Goal: Transaction & Acquisition: Purchase product/service

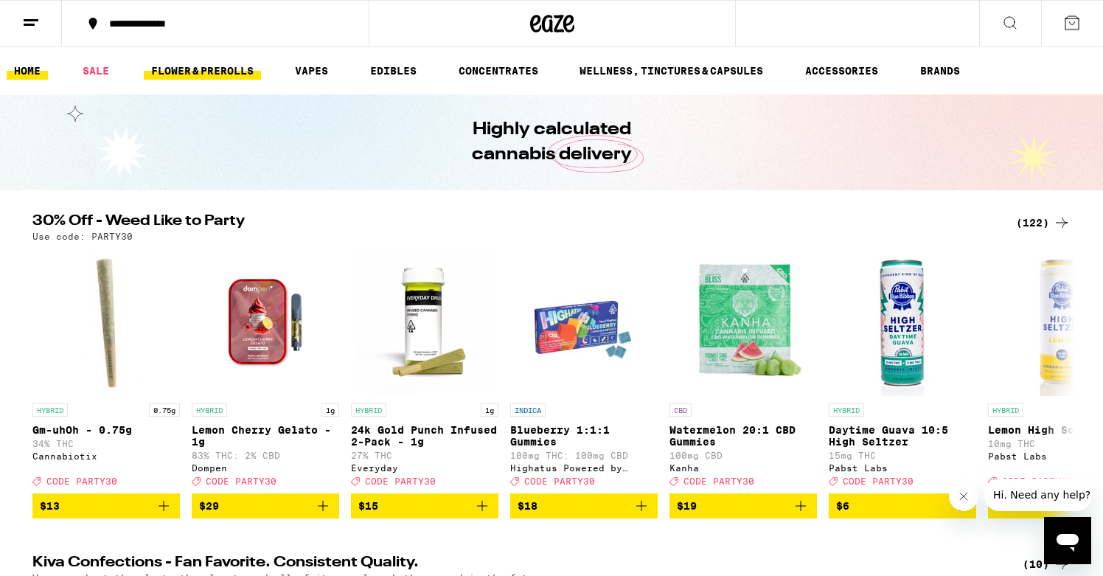
click at [245, 72] on link "FLOWER & PREROLLS" at bounding box center [202, 71] width 117 height 18
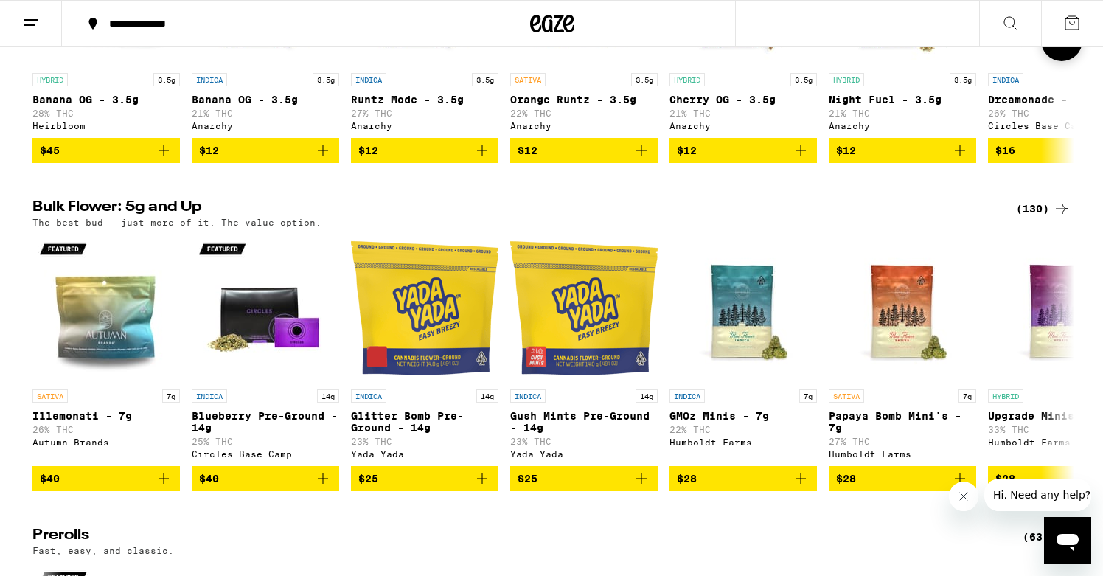
scroll to position [322, 0]
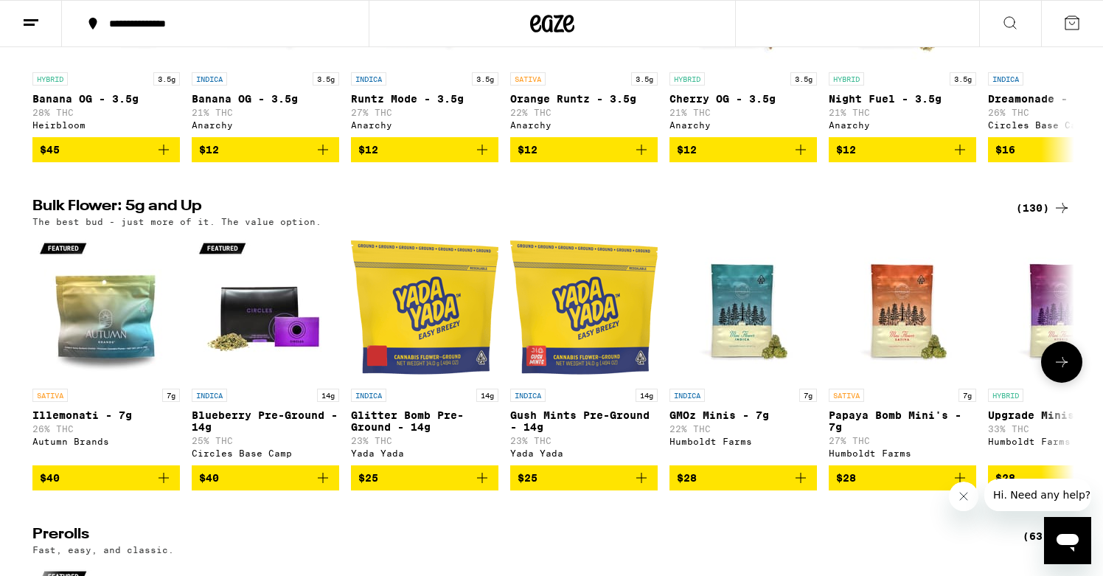
click at [1055, 371] on icon at bounding box center [1062, 362] width 18 height 18
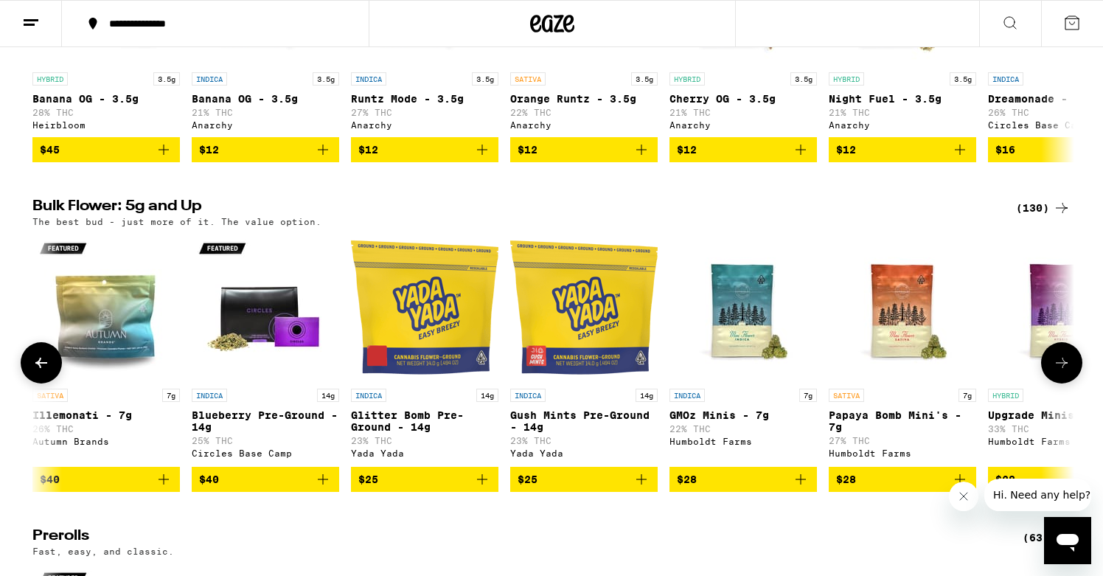
scroll to position [0, 877]
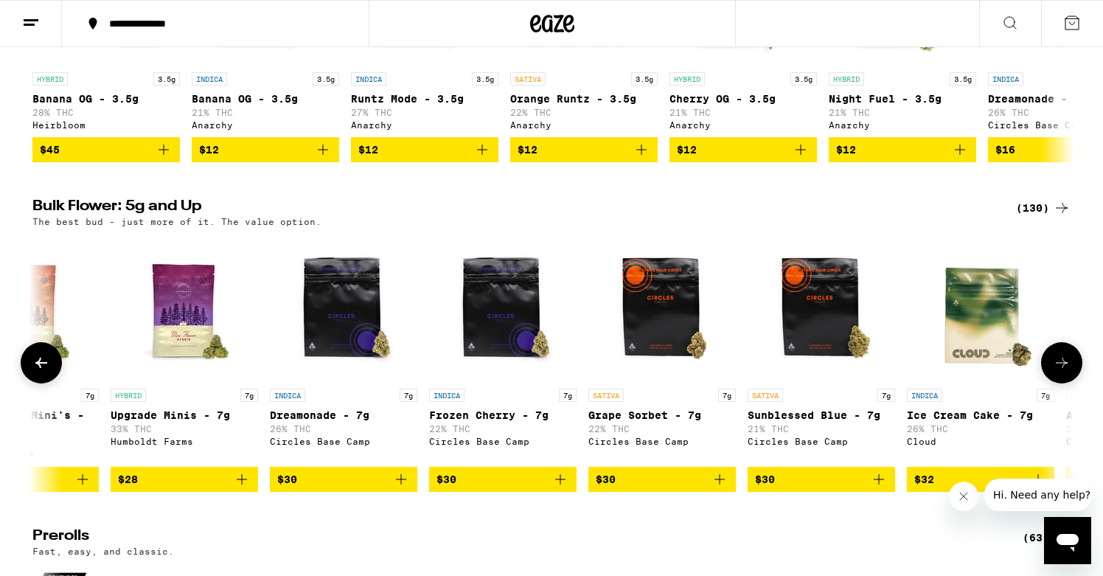
click at [1055, 372] on icon at bounding box center [1062, 363] width 18 height 18
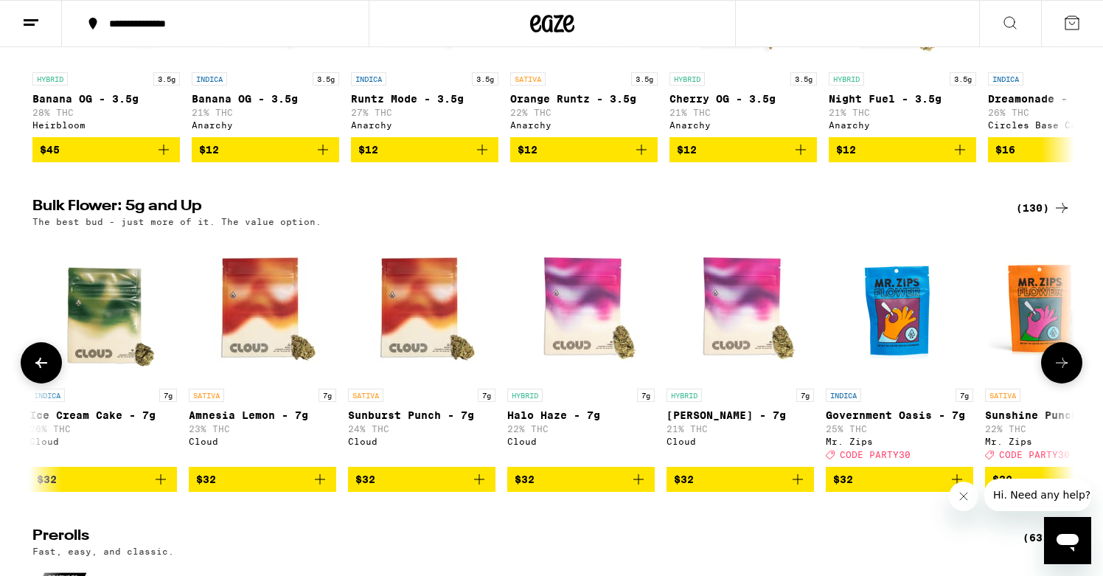
click at [1055, 372] on icon at bounding box center [1062, 363] width 18 height 18
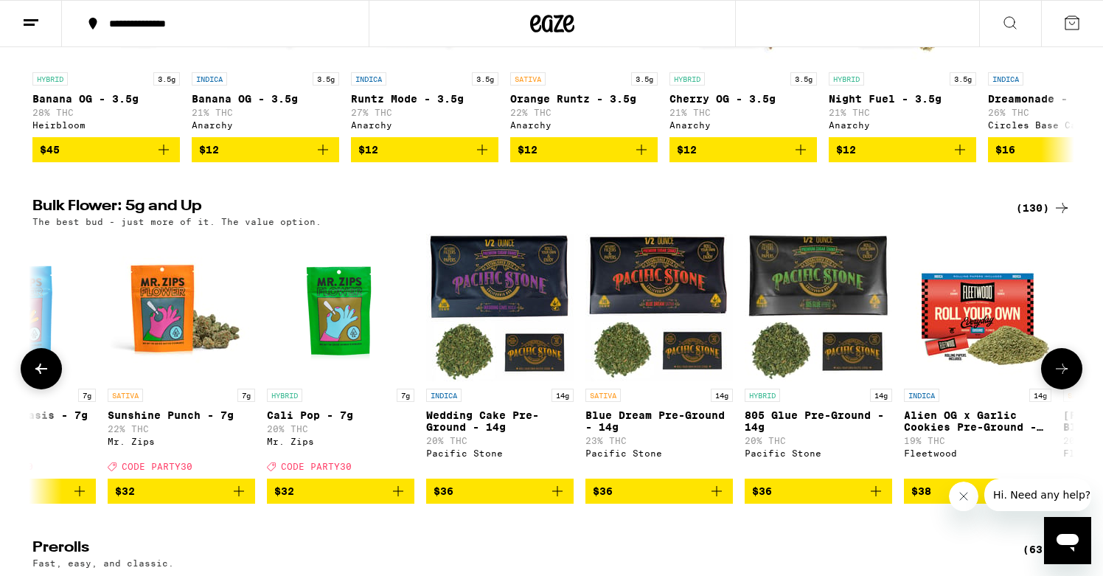
click at [1055, 377] on icon at bounding box center [1062, 369] width 18 height 18
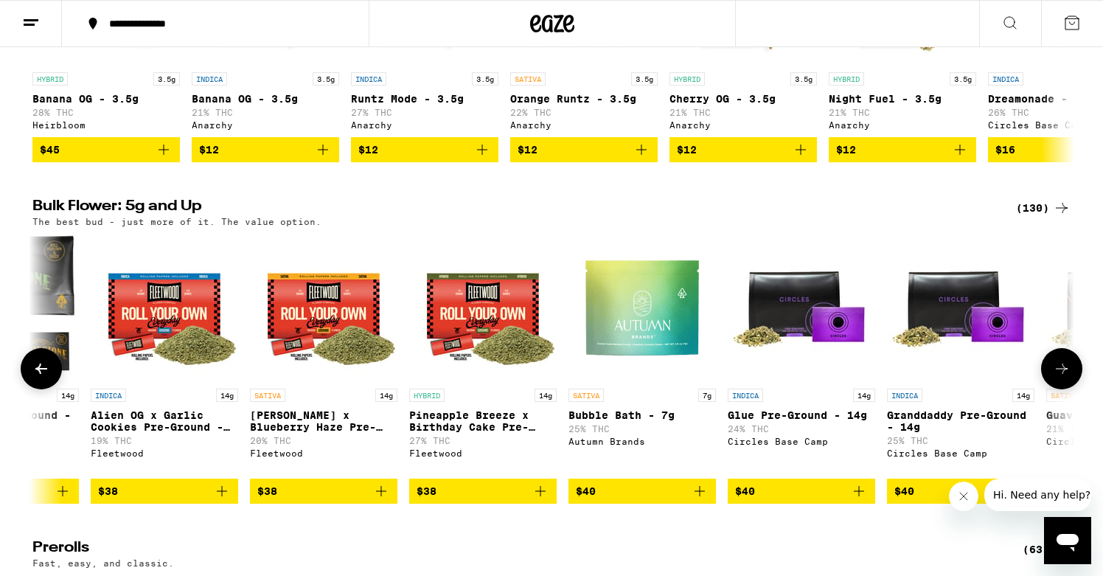
scroll to position [0, 3509]
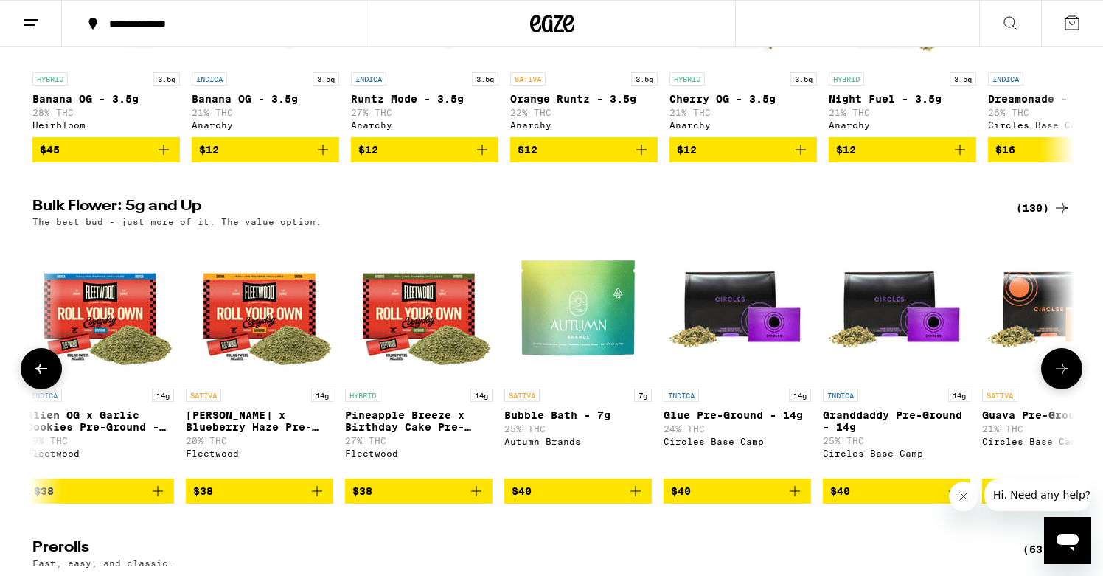
click at [1055, 377] on icon at bounding box center [1062, 369] width 18 height 18
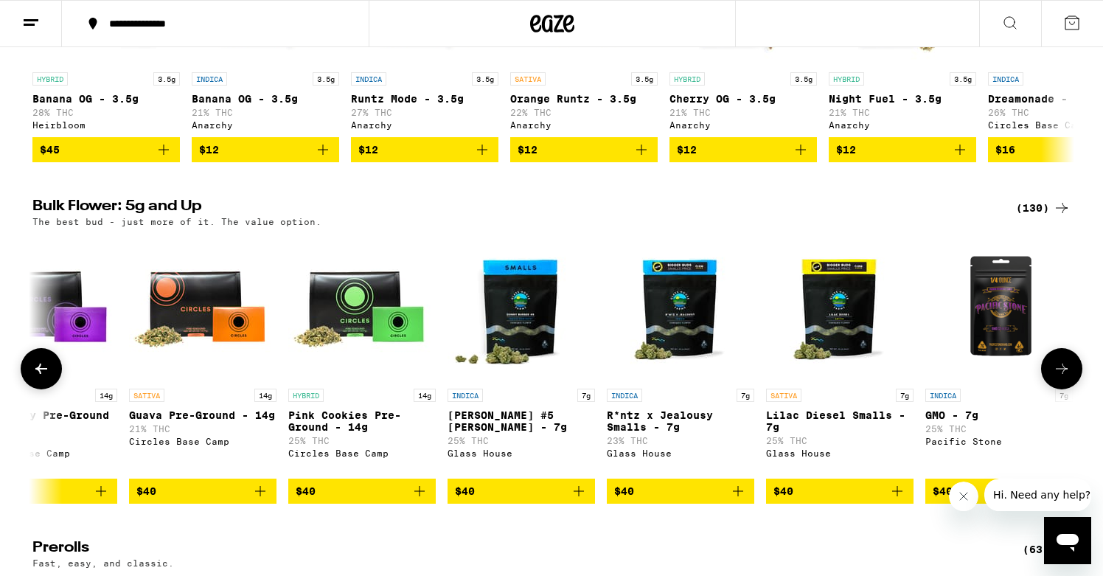
scroll to position [0, 4387]
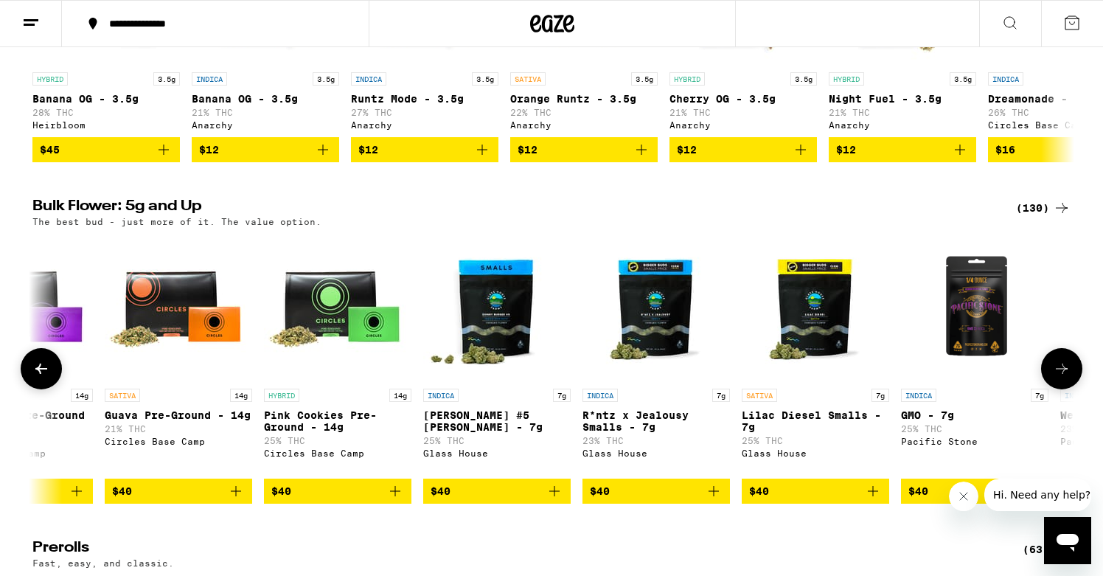
click at [1055, 377] on icon at bounding box center [1062, 369] width 18 height 18
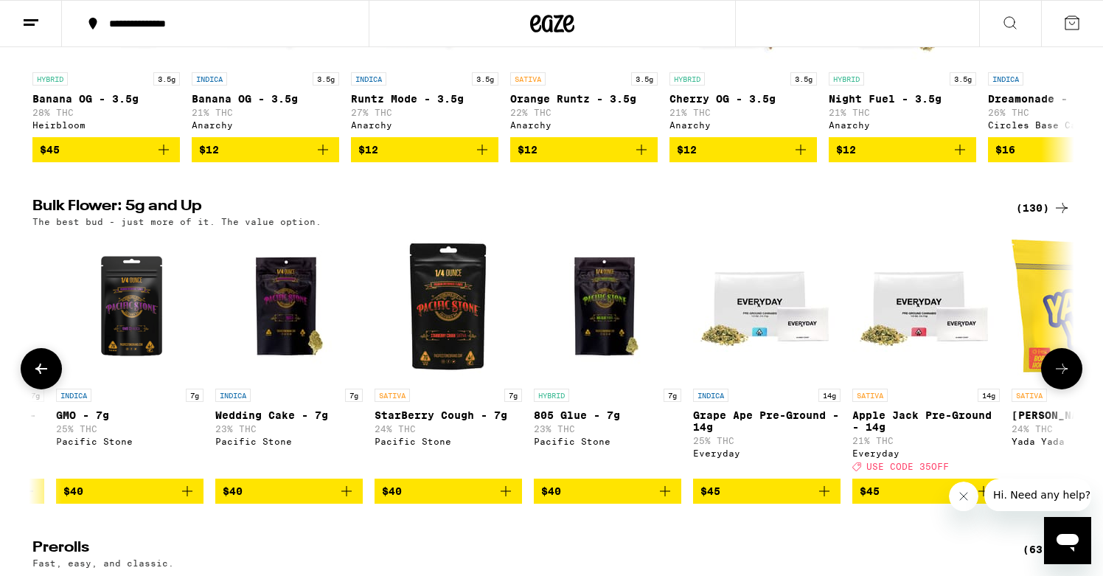
scroll to position [0, 5264]
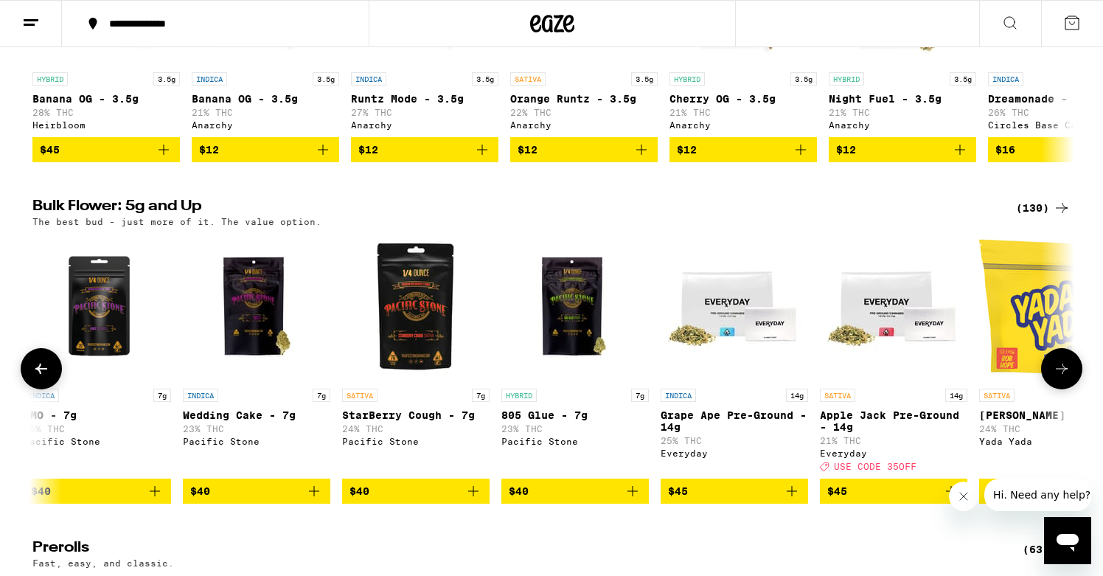
click at [1055, 377] on icon at bounding box center [1062, 369] width 18 height 18
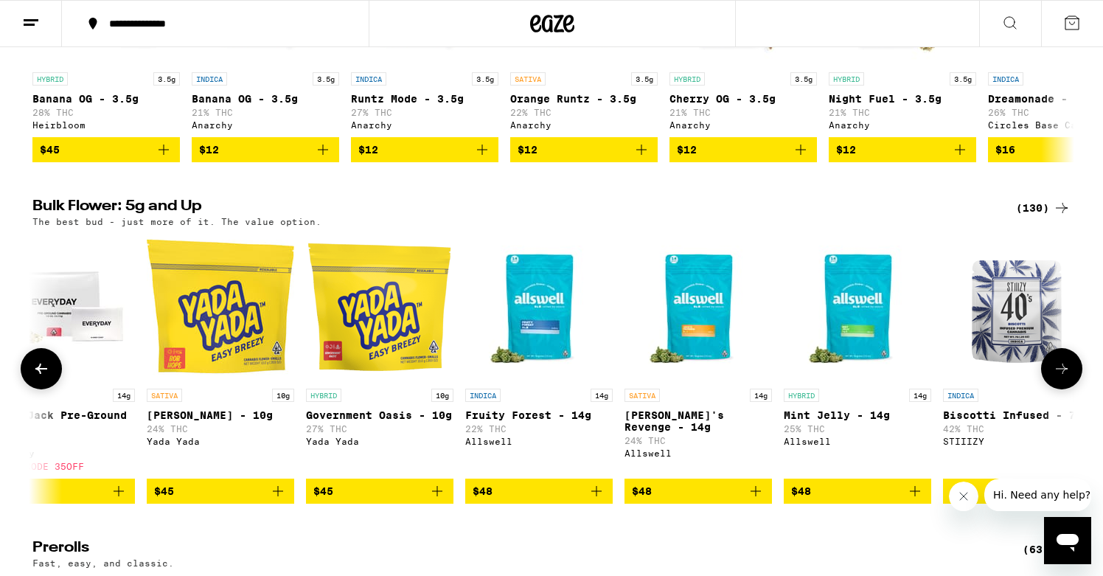
scroll to position [0, 6141]
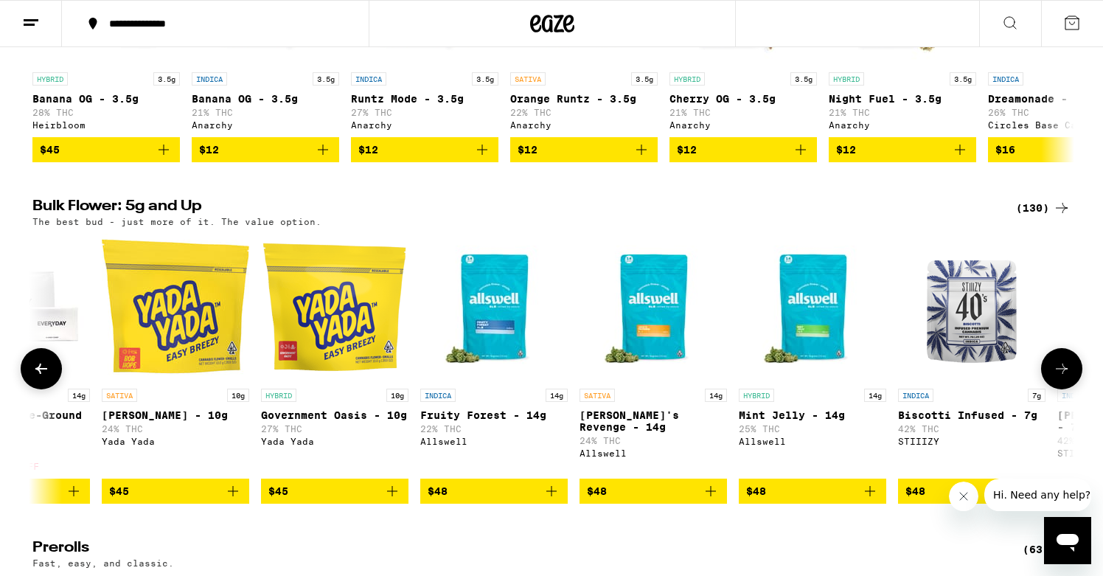
click at [1055, 377] on icon at bounding box center [1062, 369] width 18 height 18
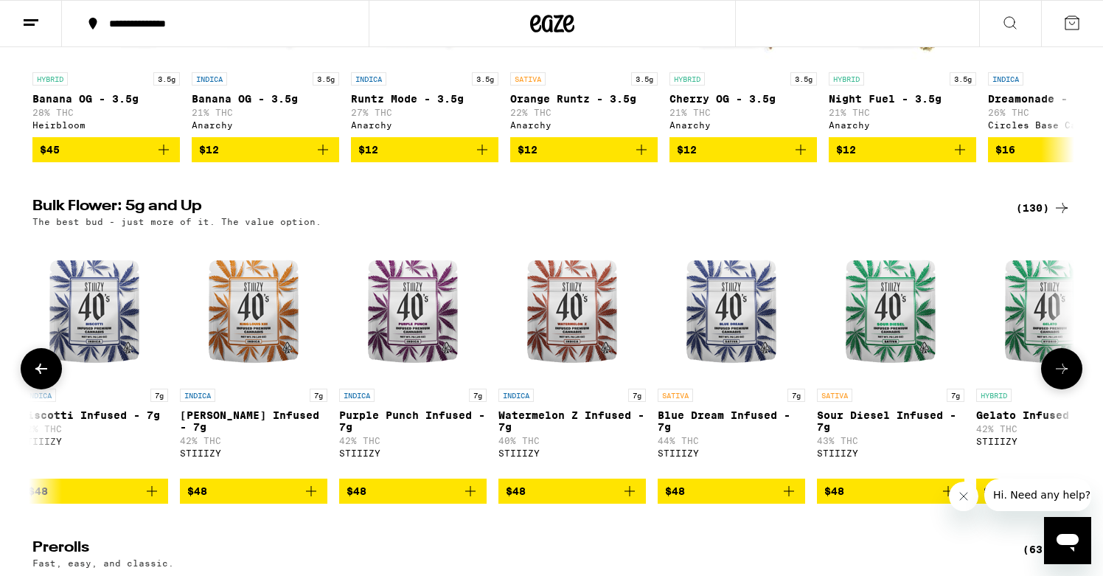
click at [1055, 377] on icon at bounding box center [1062, 369] width 18 height 18
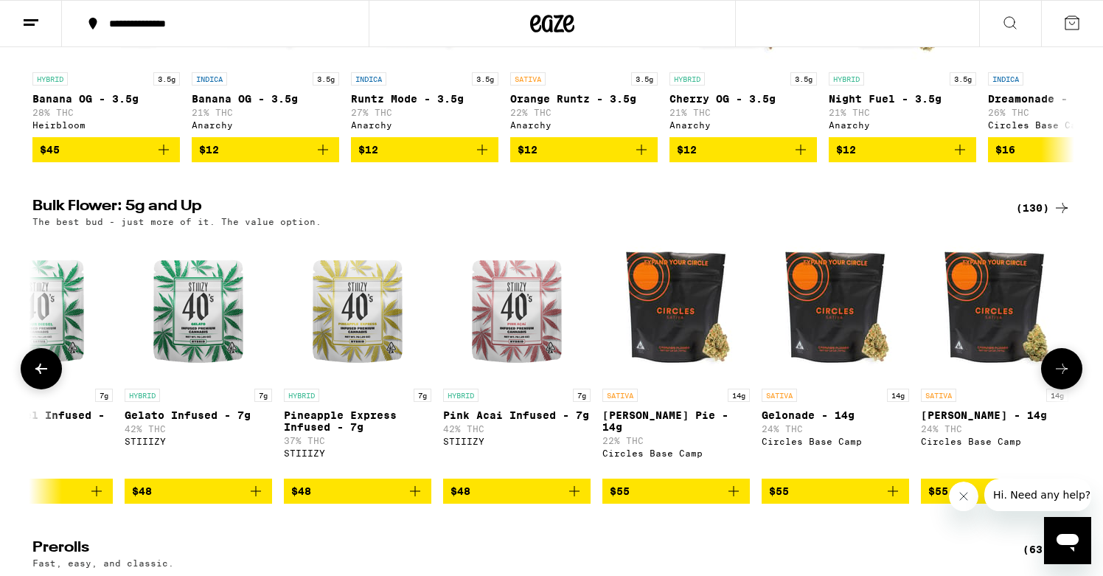
scroll to position [0, 7896]
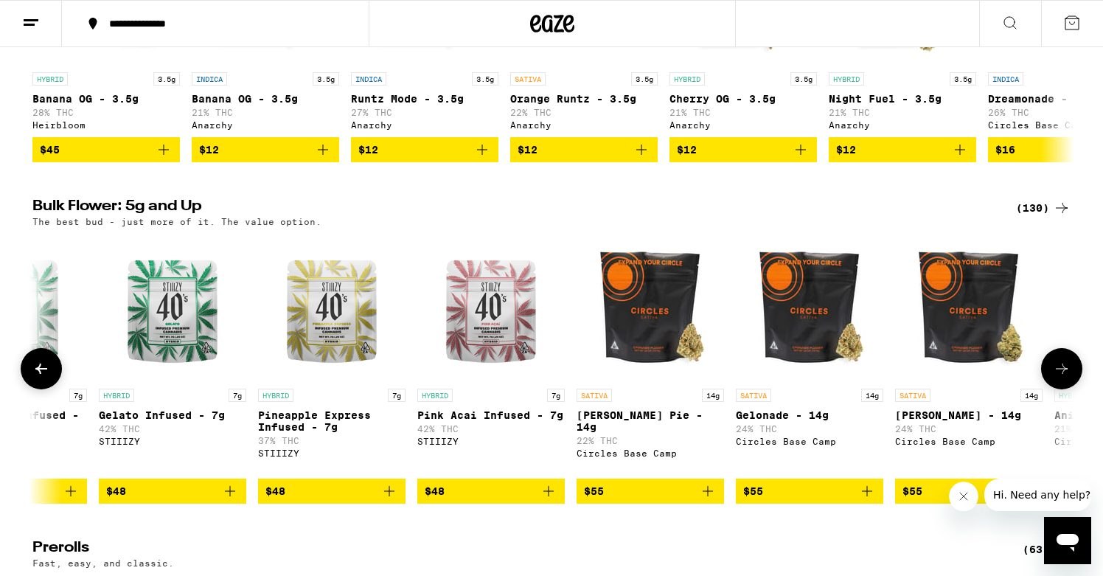
click at [1055, 377] on icon at bounding box center [1062, 369] width 18 height 18
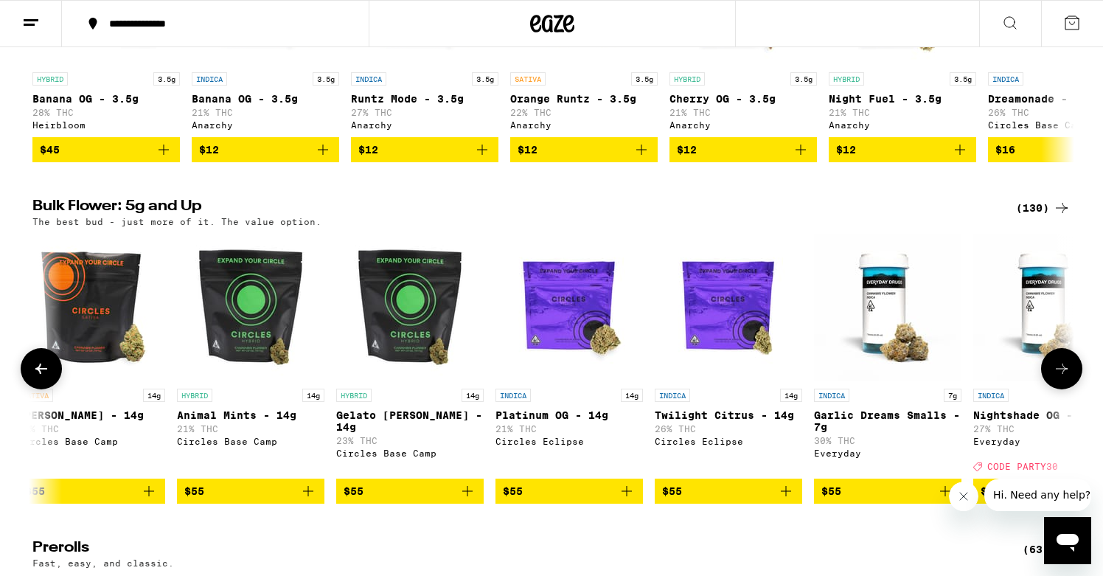
click at [1055, 377] on icon at bounding box center [1062, 369] width 18 height 18
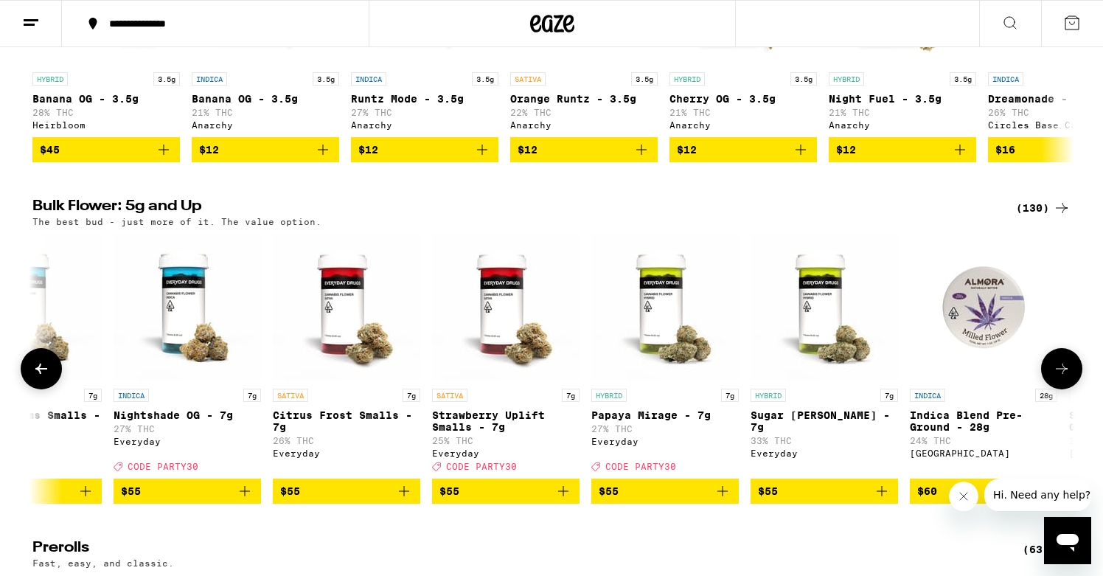
scroll to position [0, 9651]
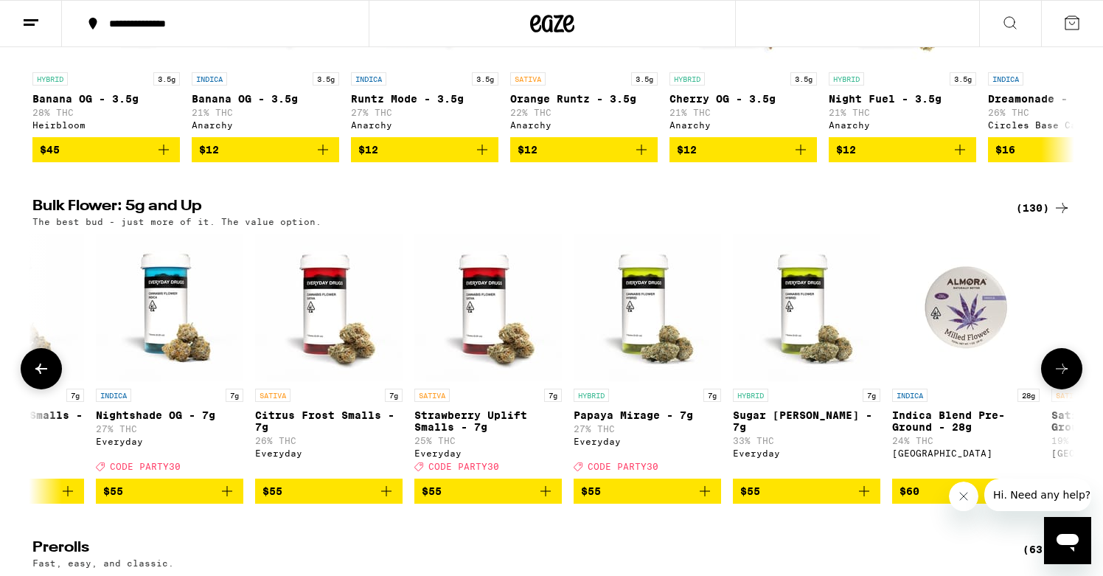
click at [1055, 377] on icon at bounding box center [1062, 369] width 18 height 18
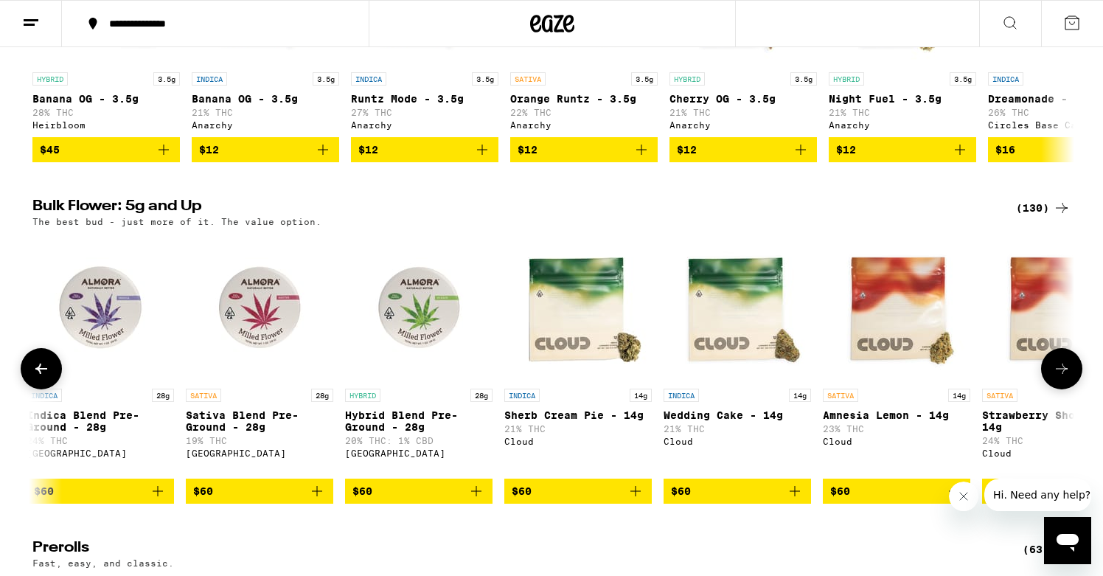
scroll to position [0, 10528]
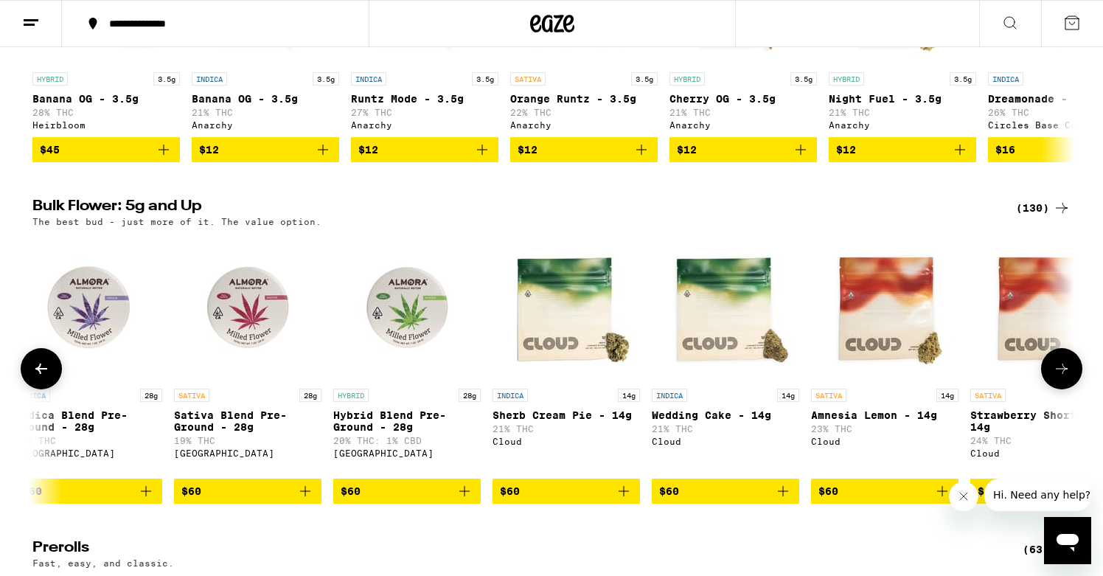
click at [38, 371] on button at bounding box center [41, 368] width 41 height 41
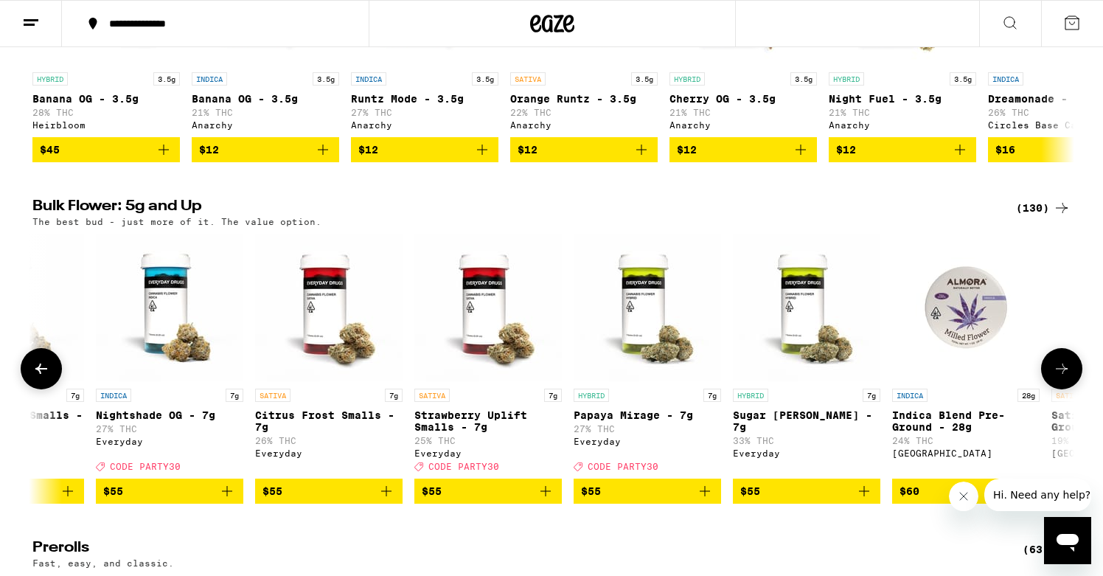
click at [38, 371] on button at bounding box center [41, 368] width 41 height 41
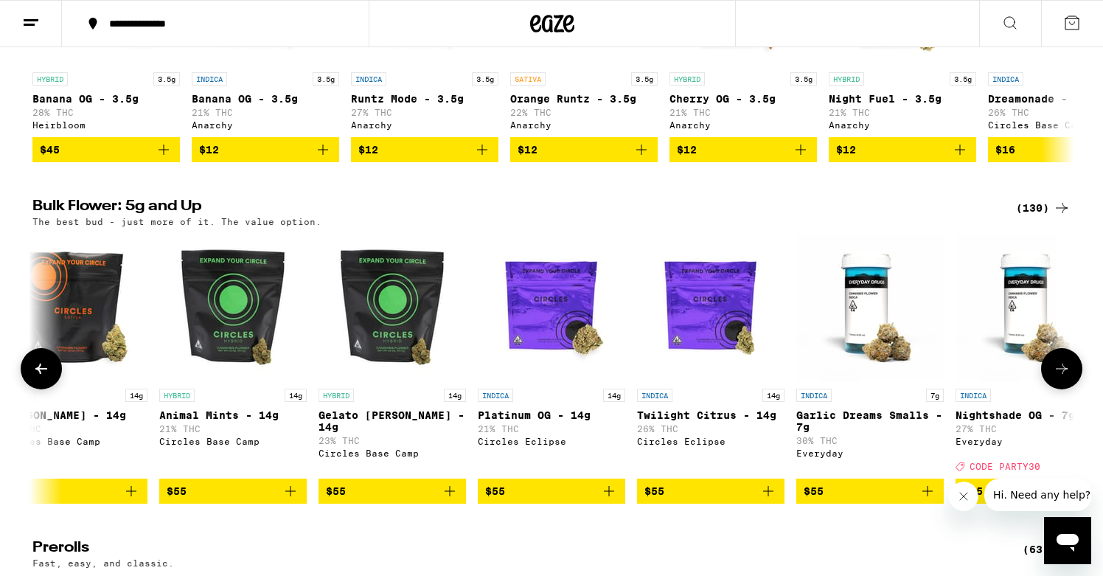
scroll to position [0, 8773]
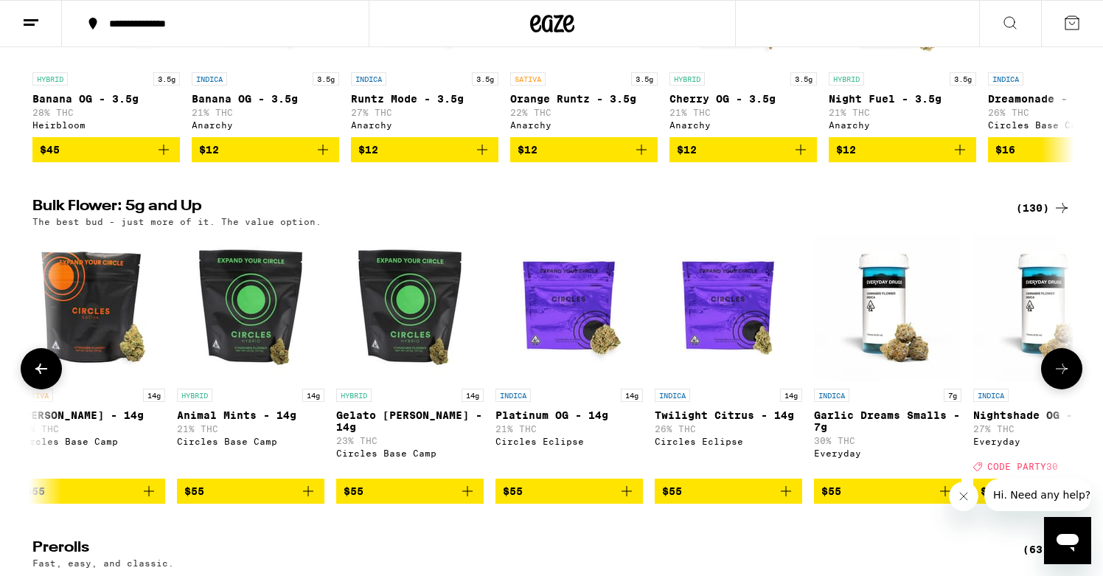
click at [38, 372] on button at bounding box center [41, 368] width 41 height 41
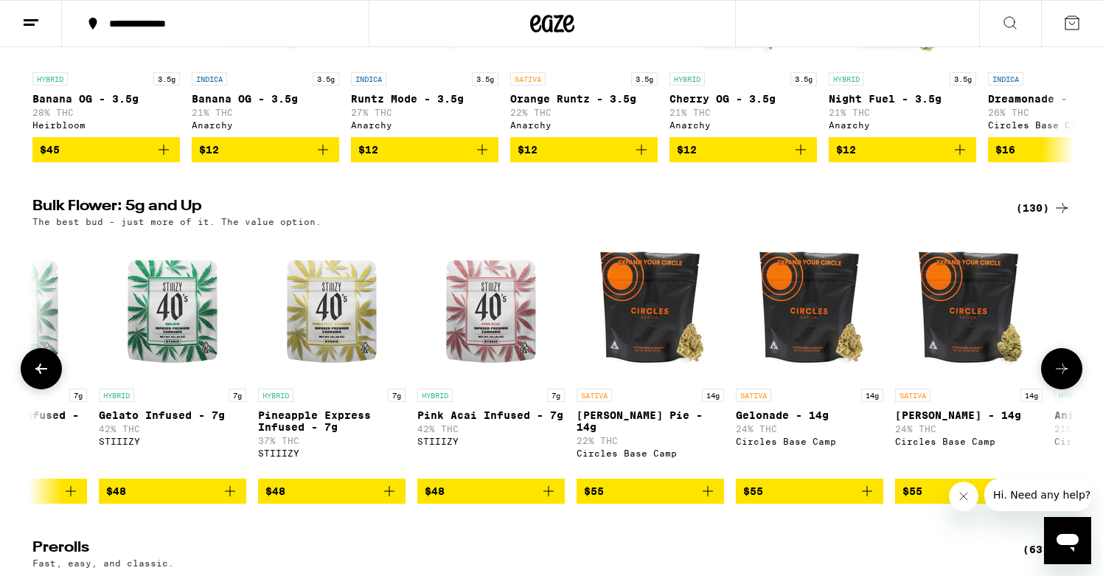
click at [38, 372] on button at bounding box center [41, 368] width 41 height 41
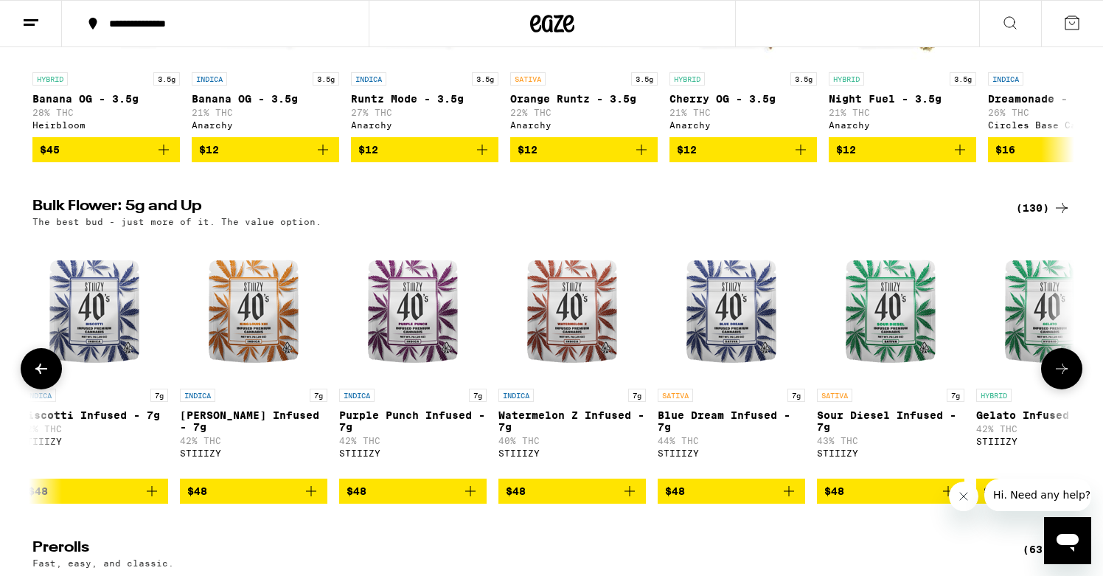
click at [38, 372] on button at bounding box center [41, 368] width 41 height 41
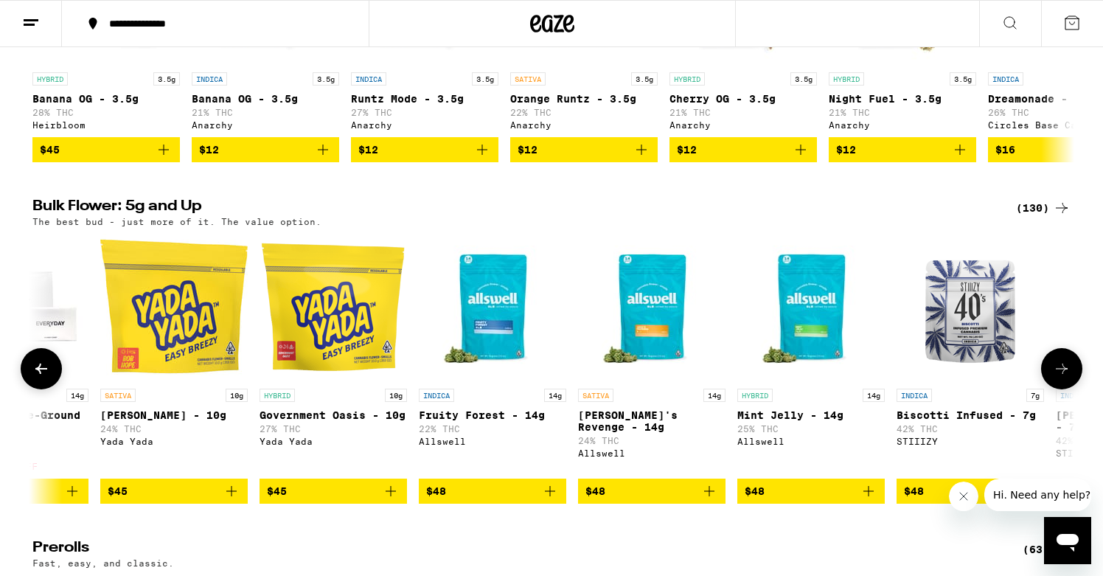
click at [38, 372] on button at bounding box center [41, 368] width 41 height 41
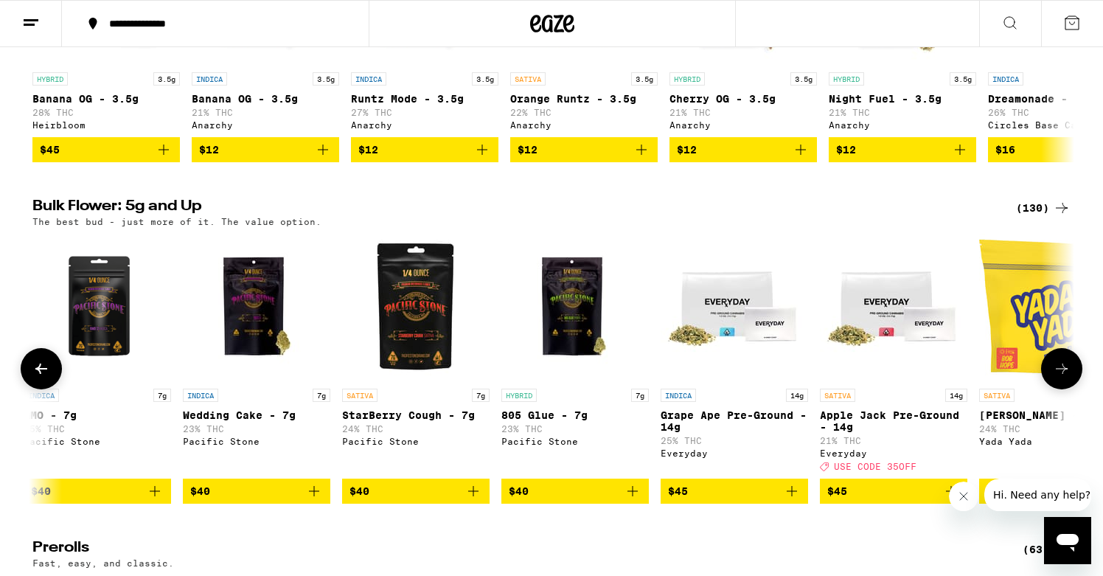
click at [38, 372] on button at bounding box center [41, 368] width 41 height 41
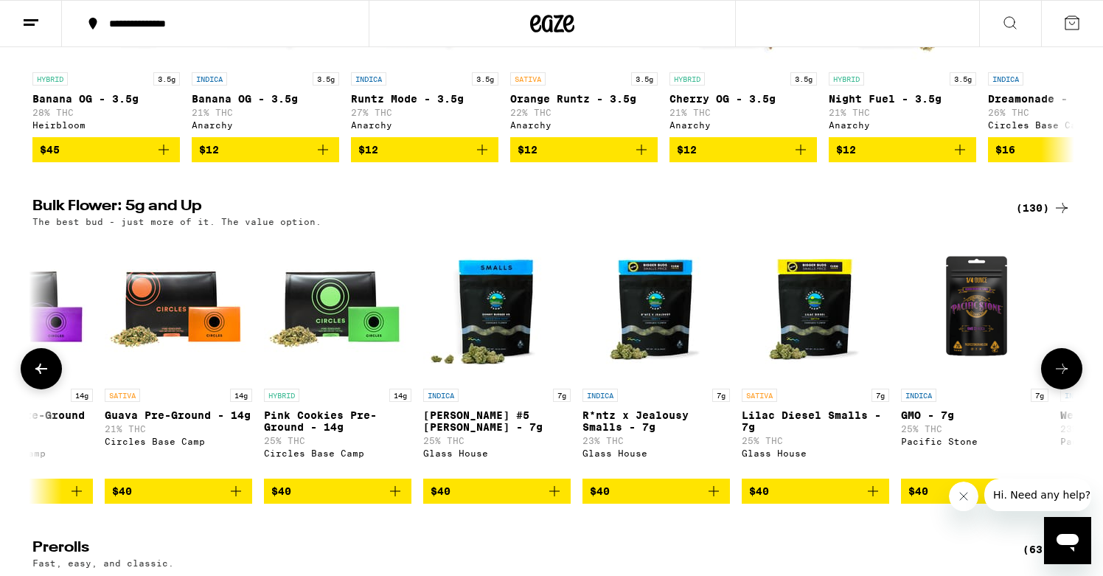
click at [38, 372] on button at bounding box center [41, 368] width 41 height 41
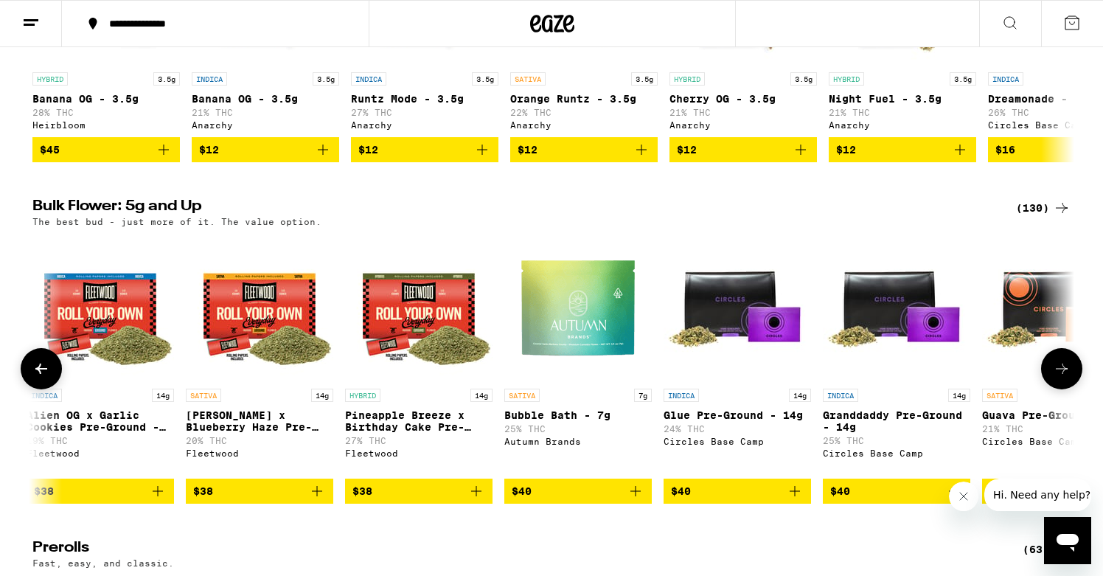
click at [38, 372] on button at bounding box center [41, 368] width 41 height 41
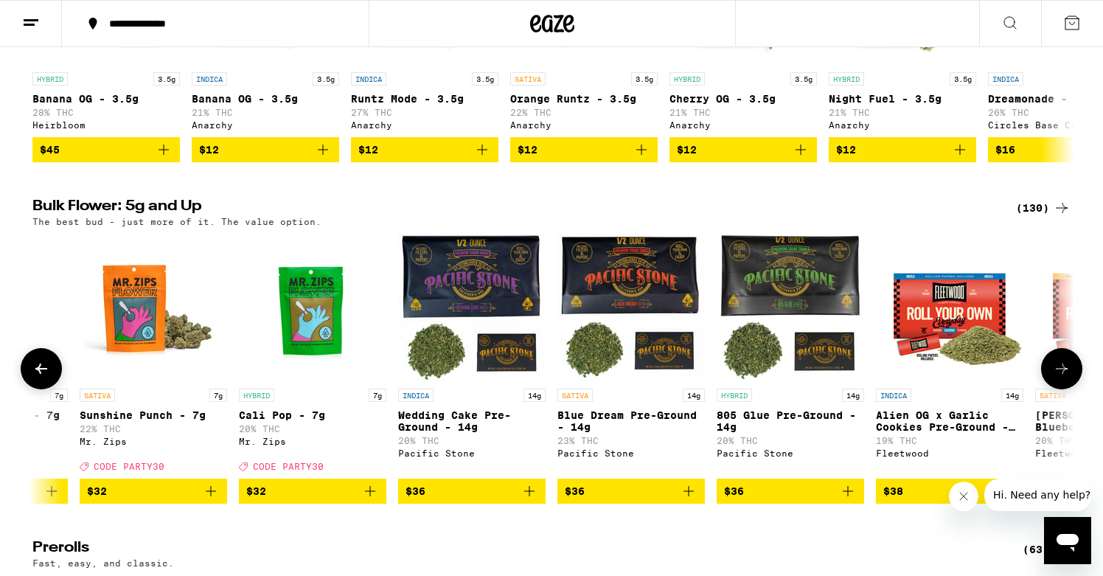
scroll to position [0, 2632]
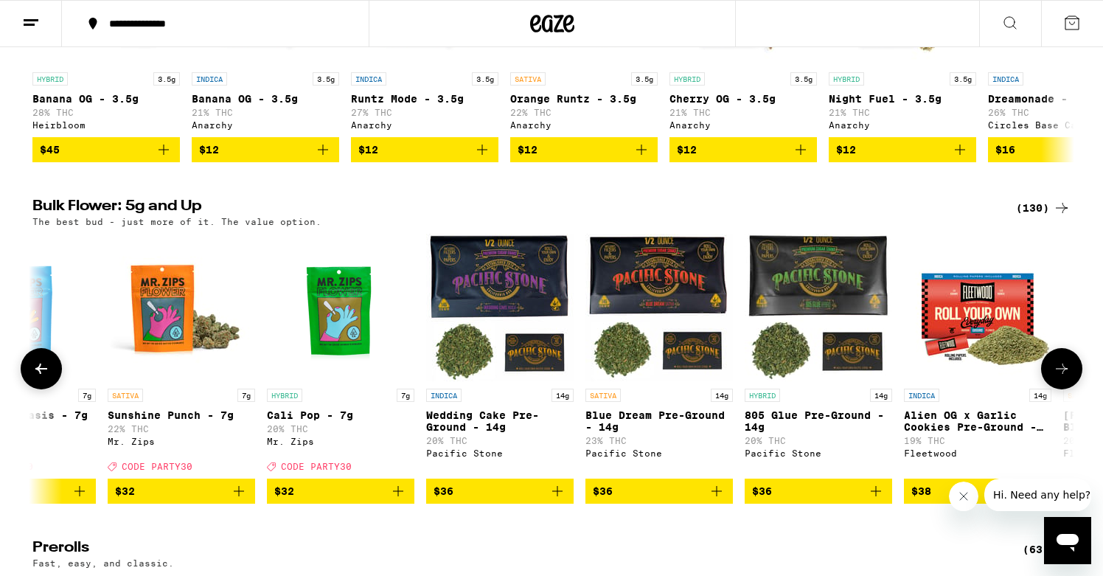
click at [248, 504] on button "$32" at bounding box center [181, 490] width 147 height 25
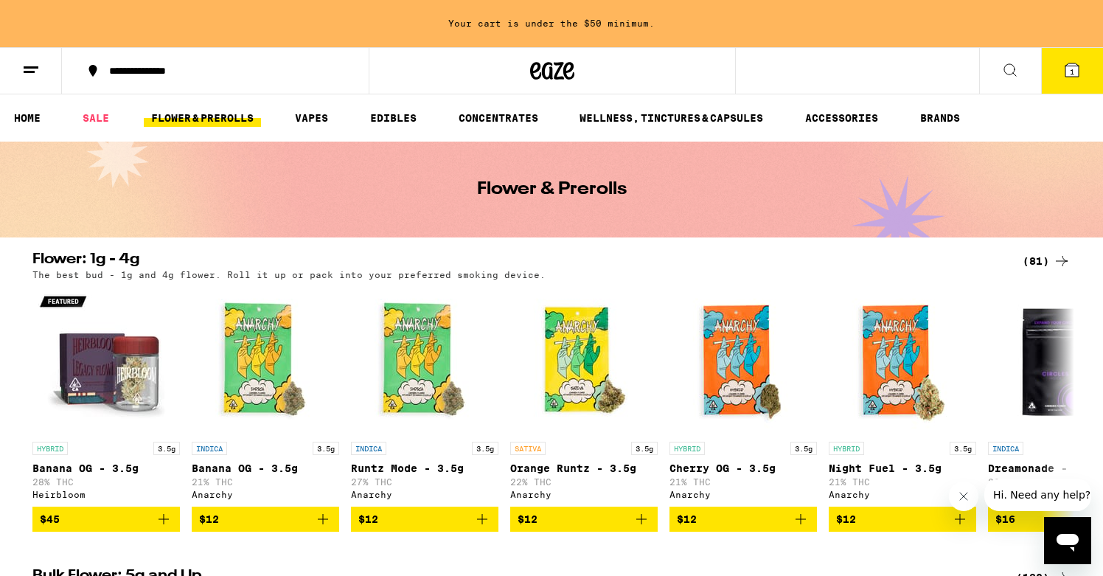
scroll to position [0, 0]
click at [318, 119] on link "VAPES" at bounding box center [312, 118] width 48 height 18
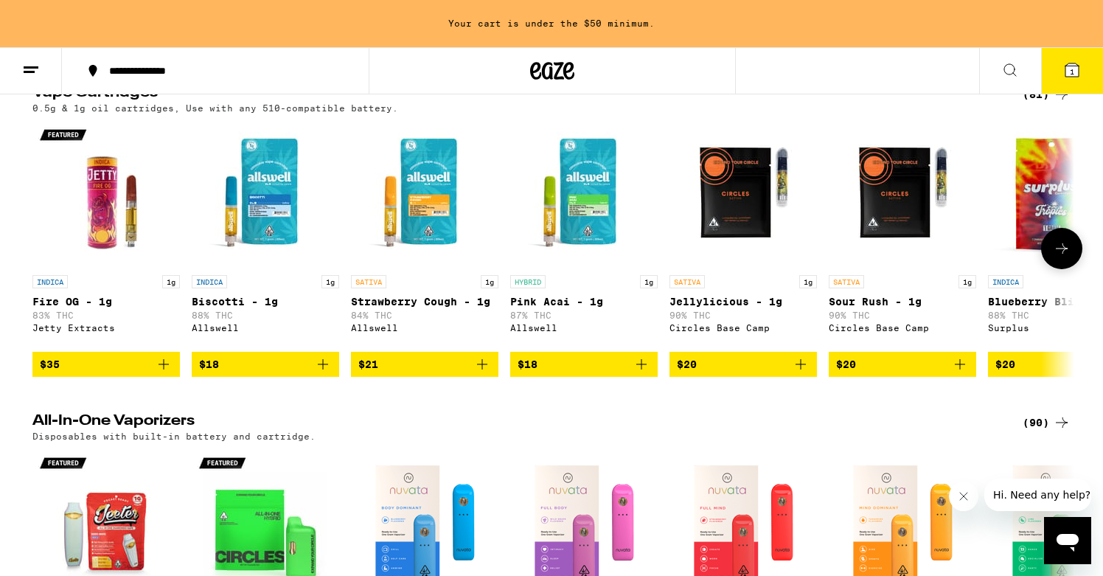
scroll to position [353, 0]
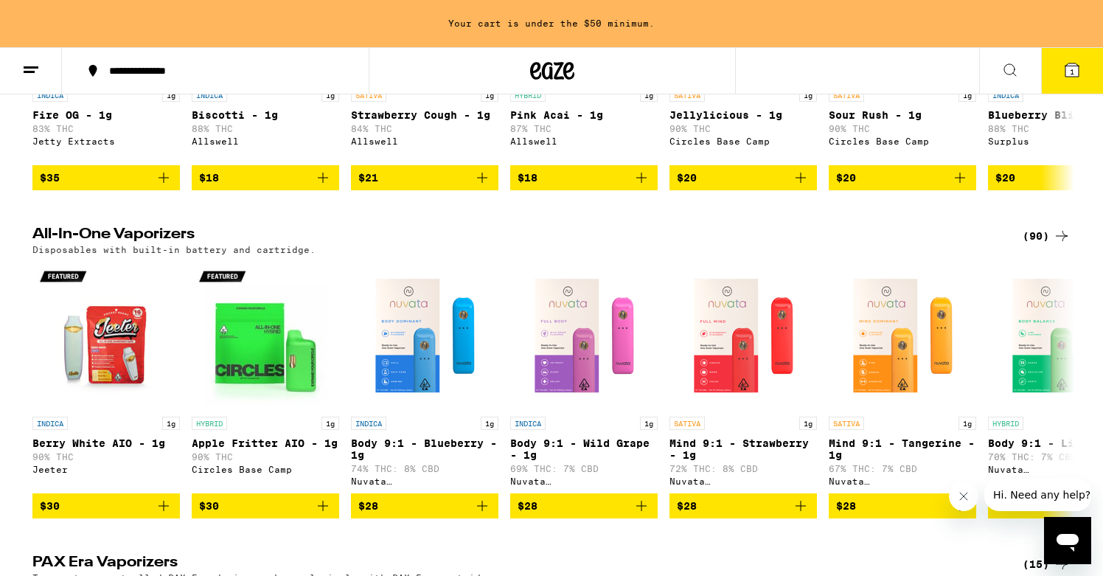
click at [1039, 243] on div "(90)" at bounding box center [1047, 236] width 48 height 18
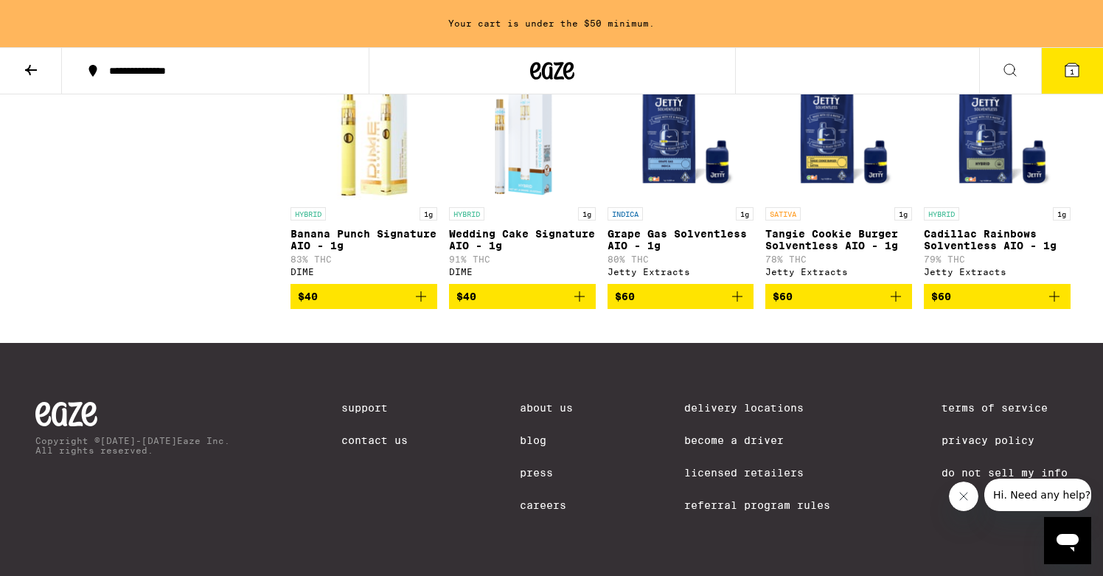
scroll to position [4959, 0]
click at [896, 296] on icon "Add to bag" at bounding box center [896, 297] width 18 height 18
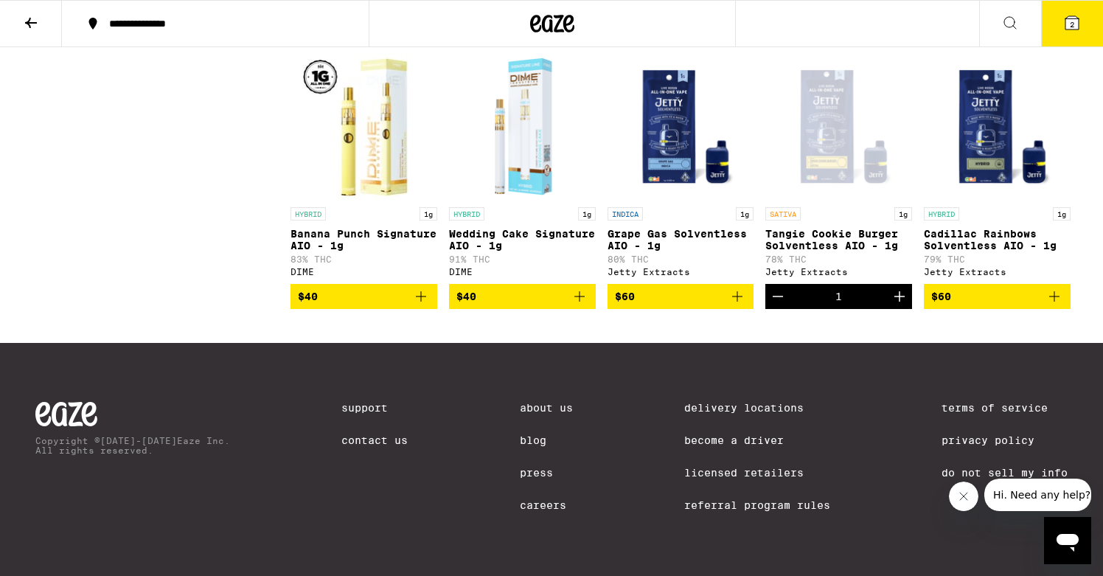
scroll to position [4912, 0]
click at [1044, 290] on span "$60" at bounding box center [997, 297] width 132 height 18
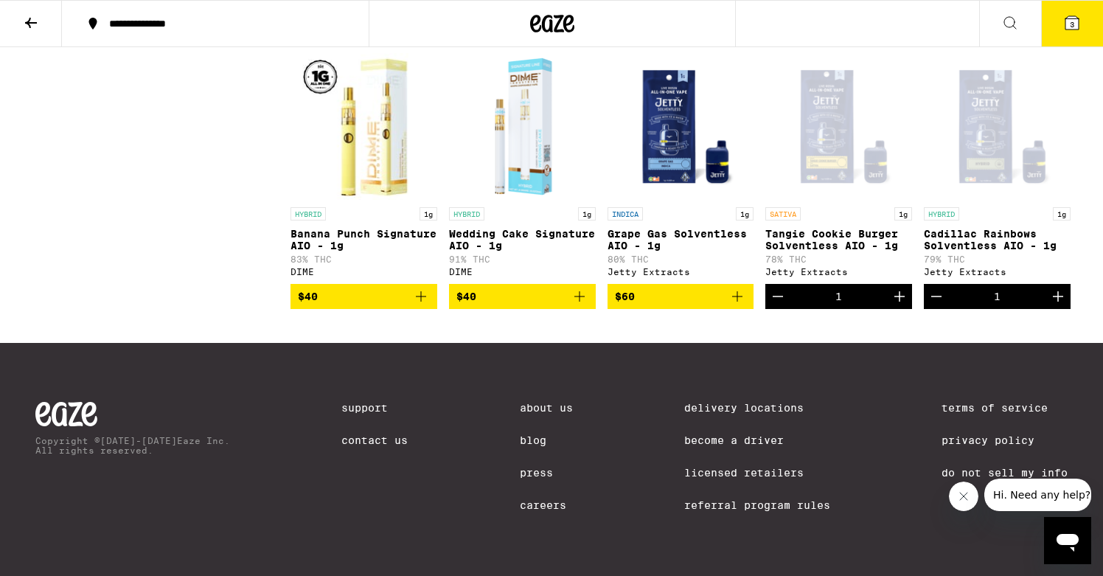
click at [1076, 26] on icon at bounding box center [1071, 22] width 13 height 13
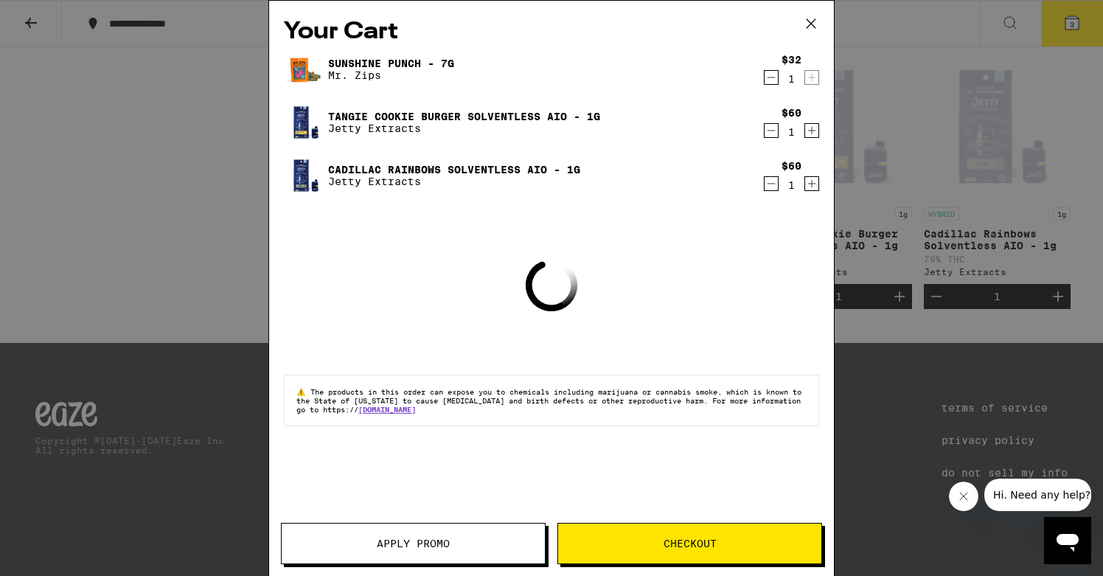
click at [921, 228] on div "Your Cart Sunshine Punch - 7g Mr. Zips $32 1 [PERSON_NAME] Cookie Burger Solven…" at bounding box center [551, 288] width 1103 height 576
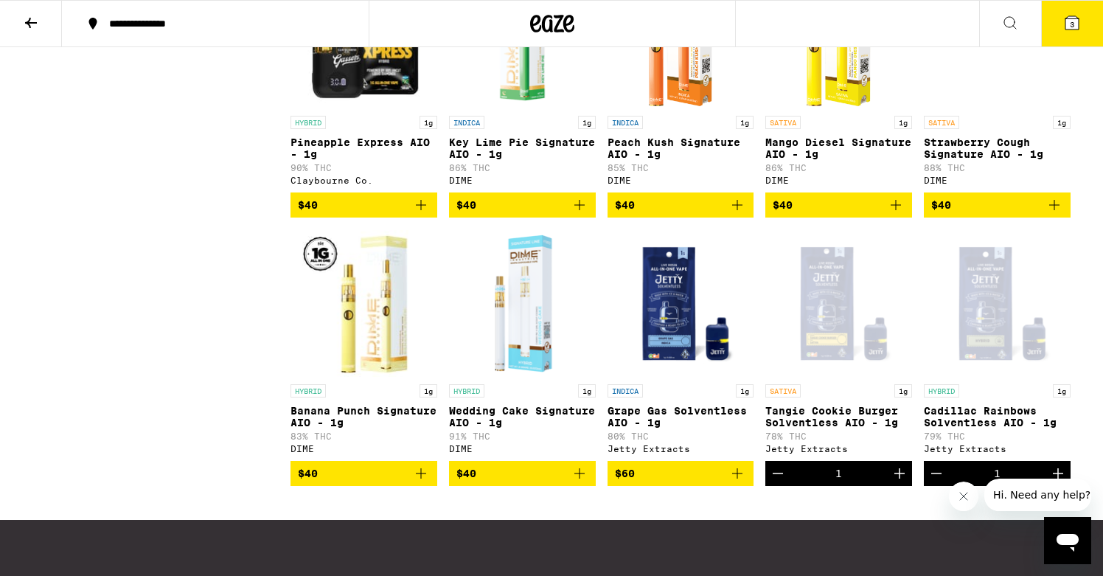
scroll to position [4059, 0]
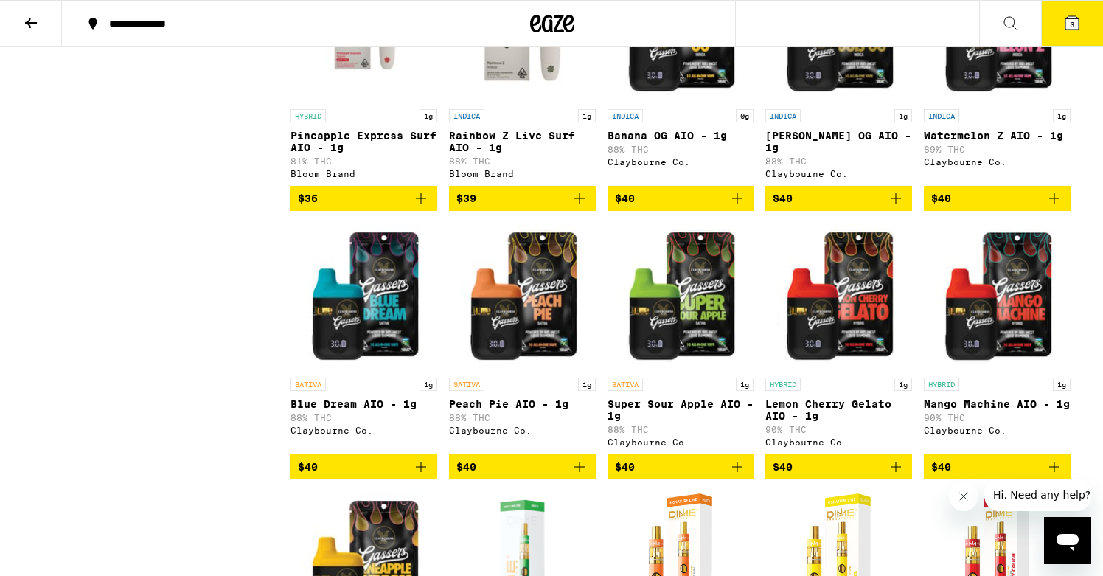
click at [427, 207] on icon "Add to bag" at bounding box center [421, 198] width 18 height 18
click at [427, 207] on icon "Increment" at bounding box center [425, 198] width 18 height 18
click at [1076, 21] on icon at bounding box center [1071, 22] width 13 height 13
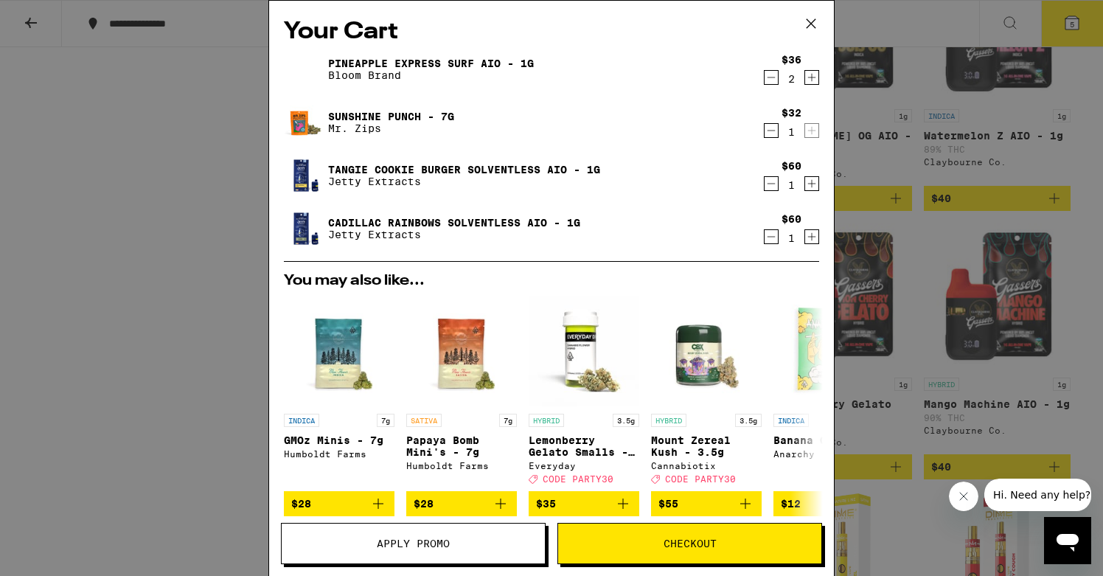
click at [621, 526] on button "Checkout" at bounding box center [689, 543] width 265 height 41
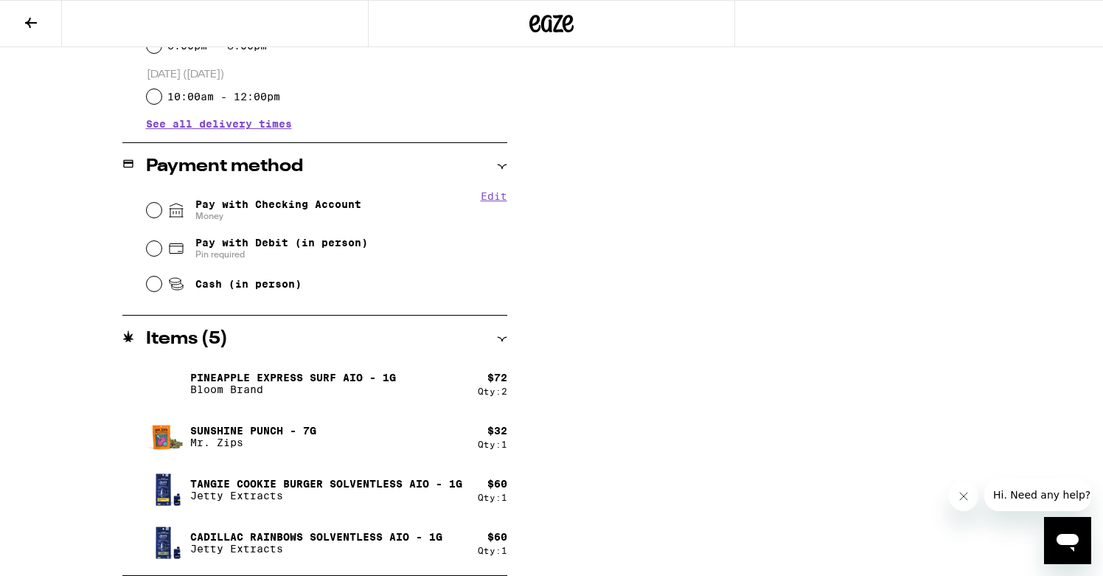
scroll to position [539, 0]
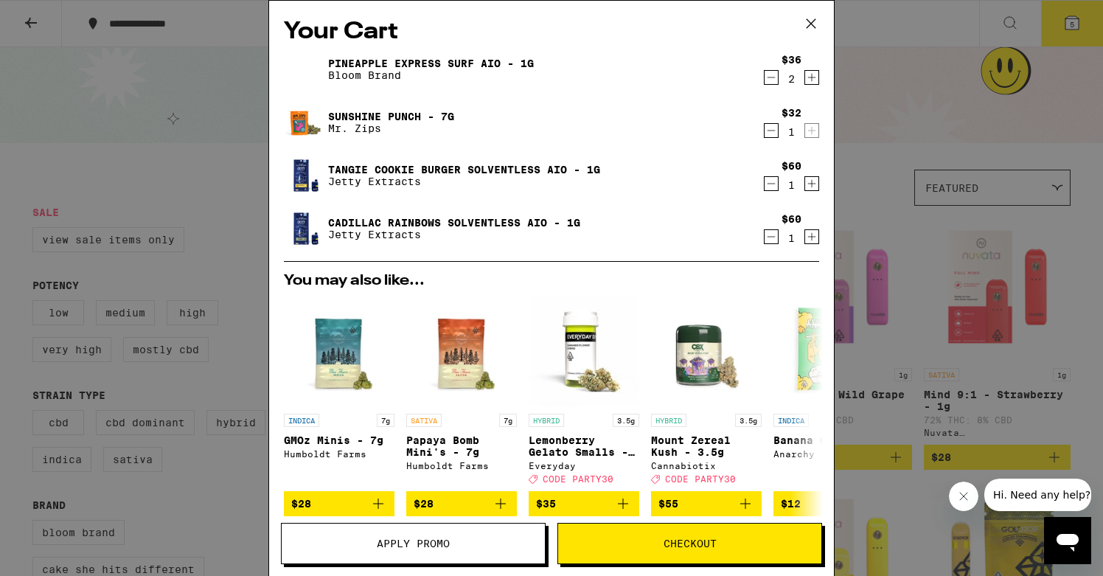
click at [770, 184] on icon "Decrement" at bounding box center [771, 184] width 13 height 18
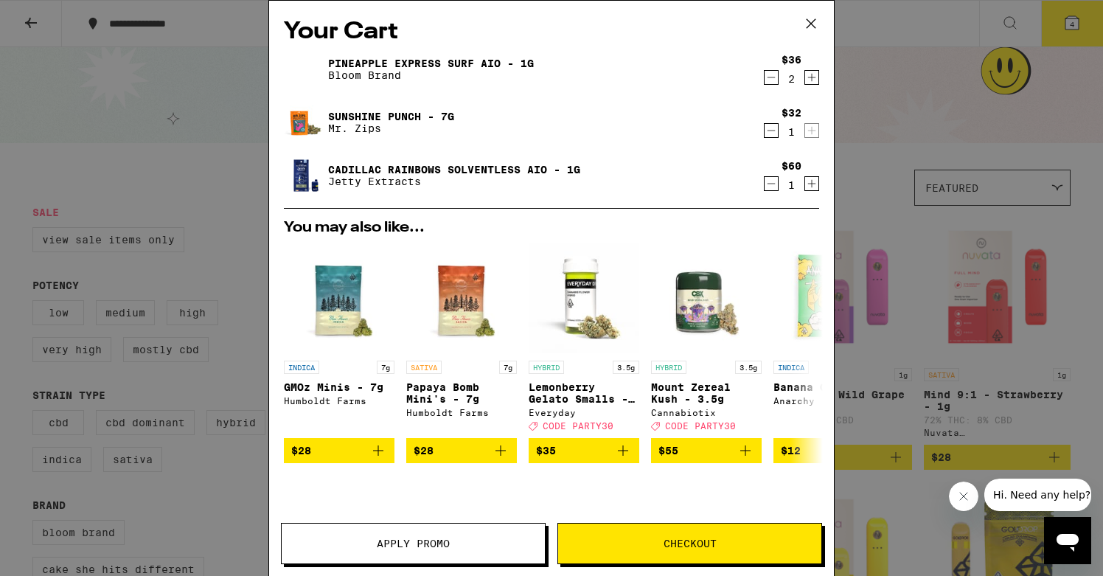
click at [770, 184] on icon "Decrement" at bounding box center [771, 184] width 13 height 18
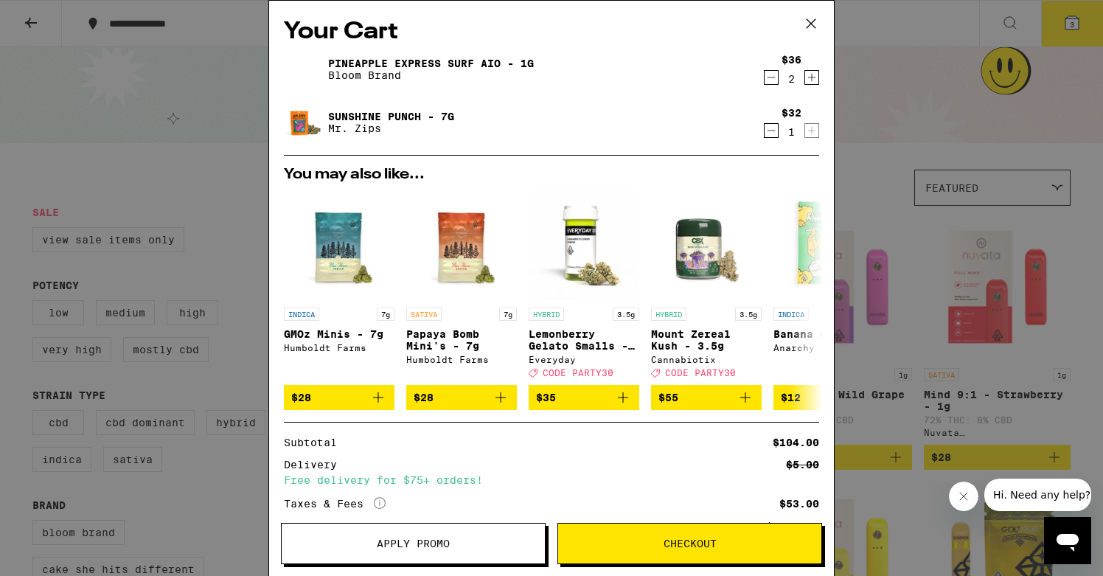
click at [650, 546] on span "Checkout" at bounding box center [689, 543] width 263 height 10
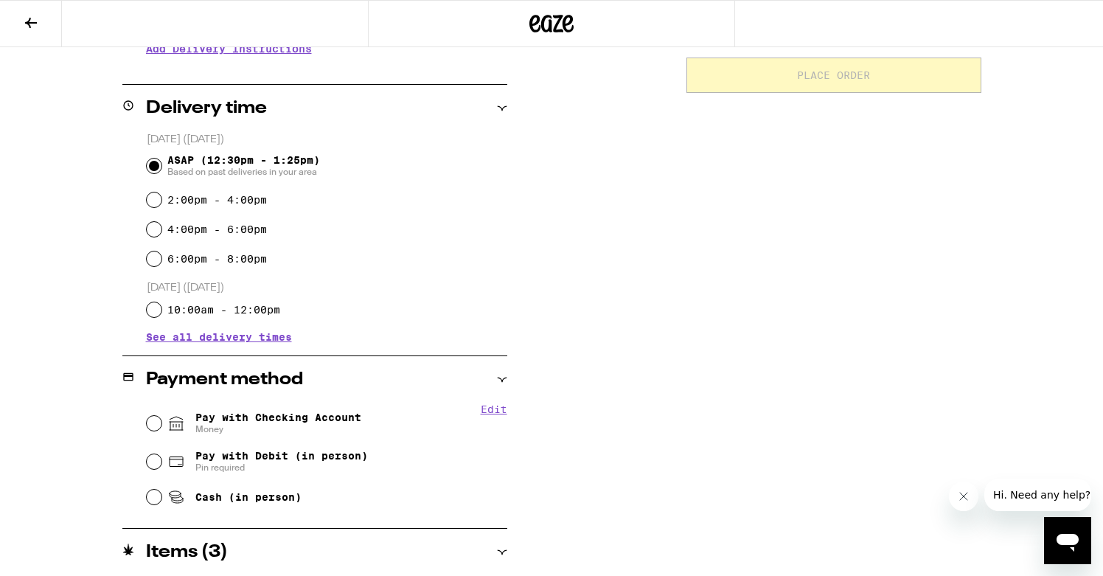
scroll to position [326, 0]
click at [147, 465] on div "Pay with Debit (in person) Pin required" at bounding box center [327, 461] width 361 height 38
click at [155, 464] on input "Pay with Debit (in person) Pin required" at bounding box center [154, 461] width 15 height 15
radio input "true"
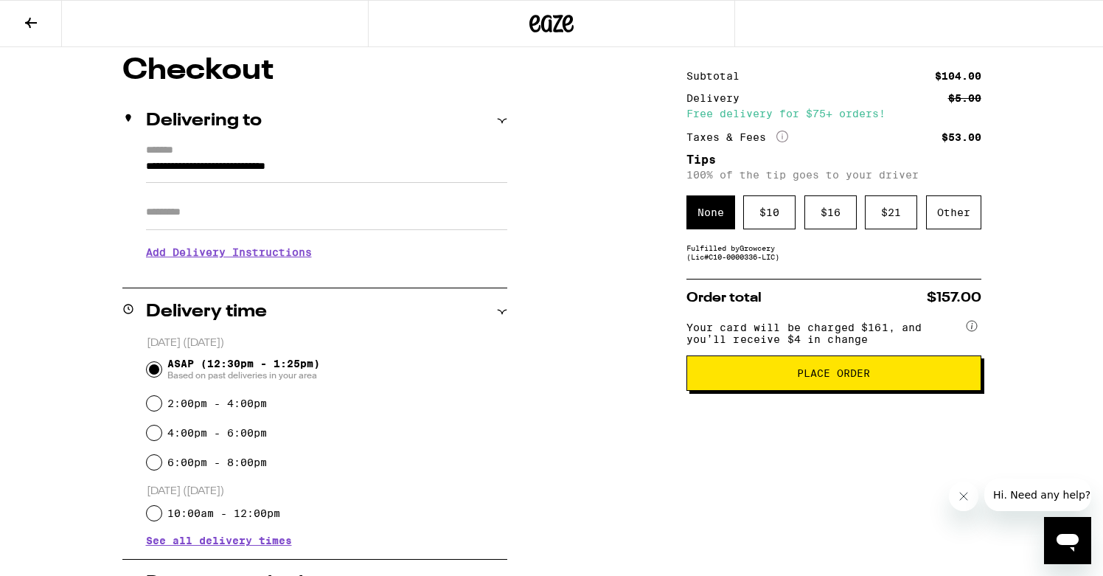
scroll to position [119, 0]
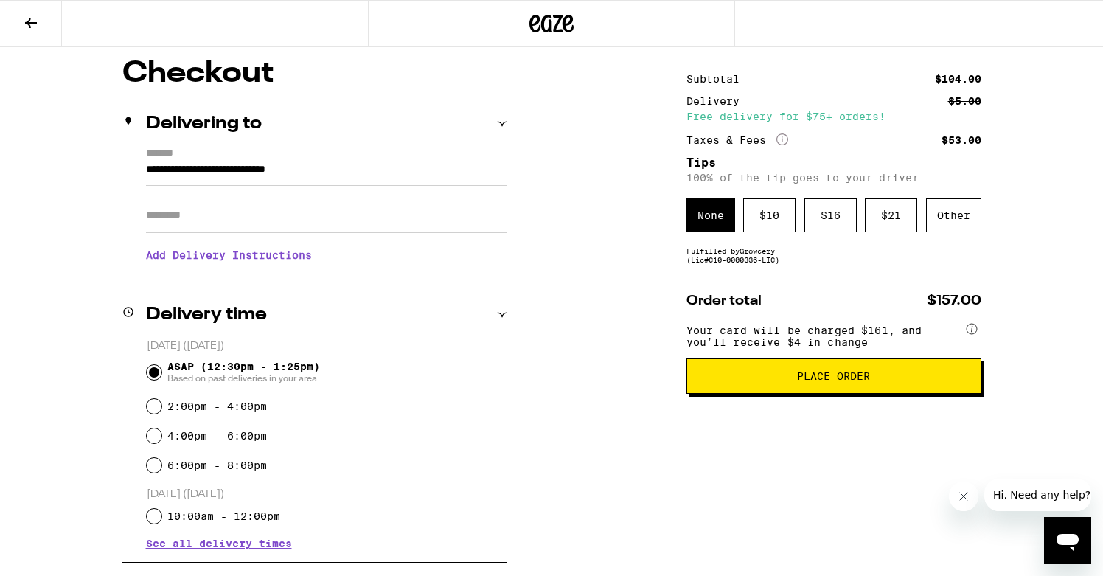
click at [800, 381] on span "Place Order" at bounding box center [833, 376] width 73 height 10
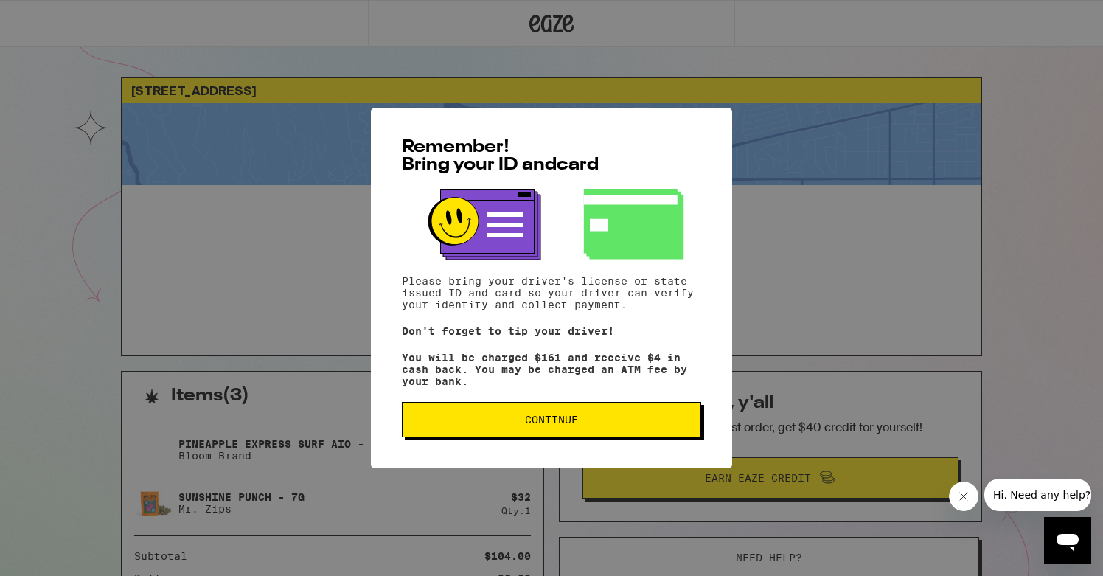
click at [619, 418] on button "Continue" at bounding box center [551, 419] width 299 height 35
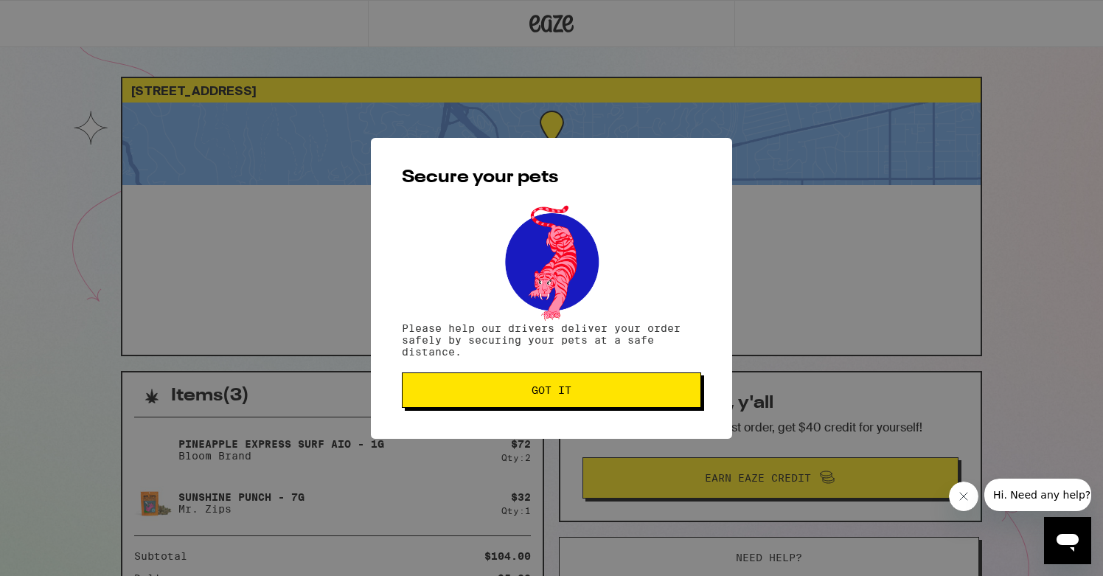
click at [573, 404] on button "Got it" at bounding box center [551, 389] width 299 height 35
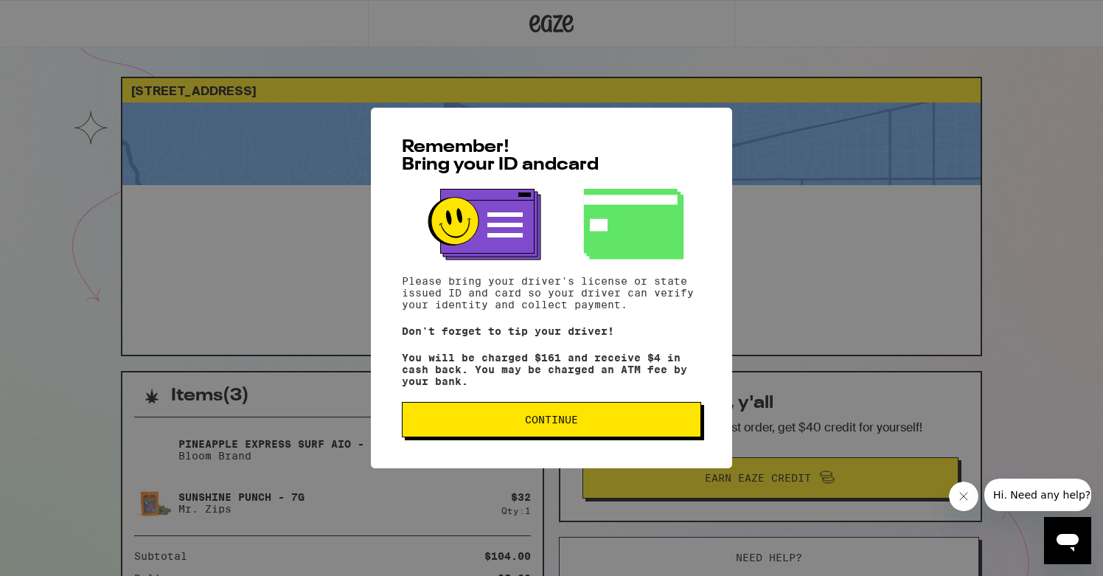
click at [592, 437] on button "Continue" at bounding box center [551, 419] width 299 height 35
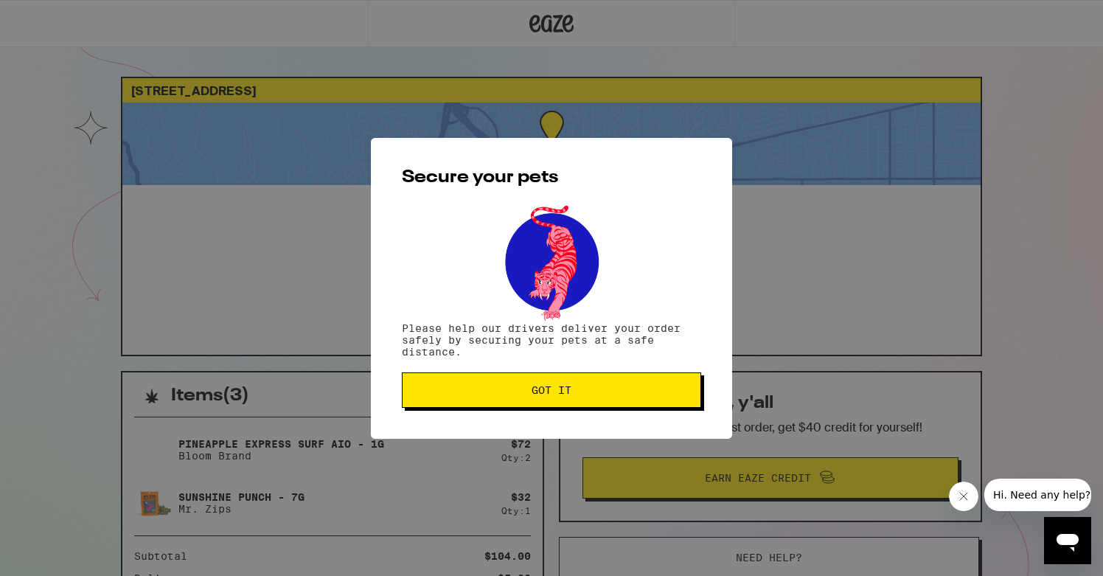
click at [584, 410] on div "Secure your pets Please help our drivers deliver your order safely by securing …" at bounding box center [551, 288] width 361 height 301
click at [578, 395] on span "Got it" at bounding box center [551, 390] width 274 height 10
